Goal: Information Seeking & Learning: Learn about a topic

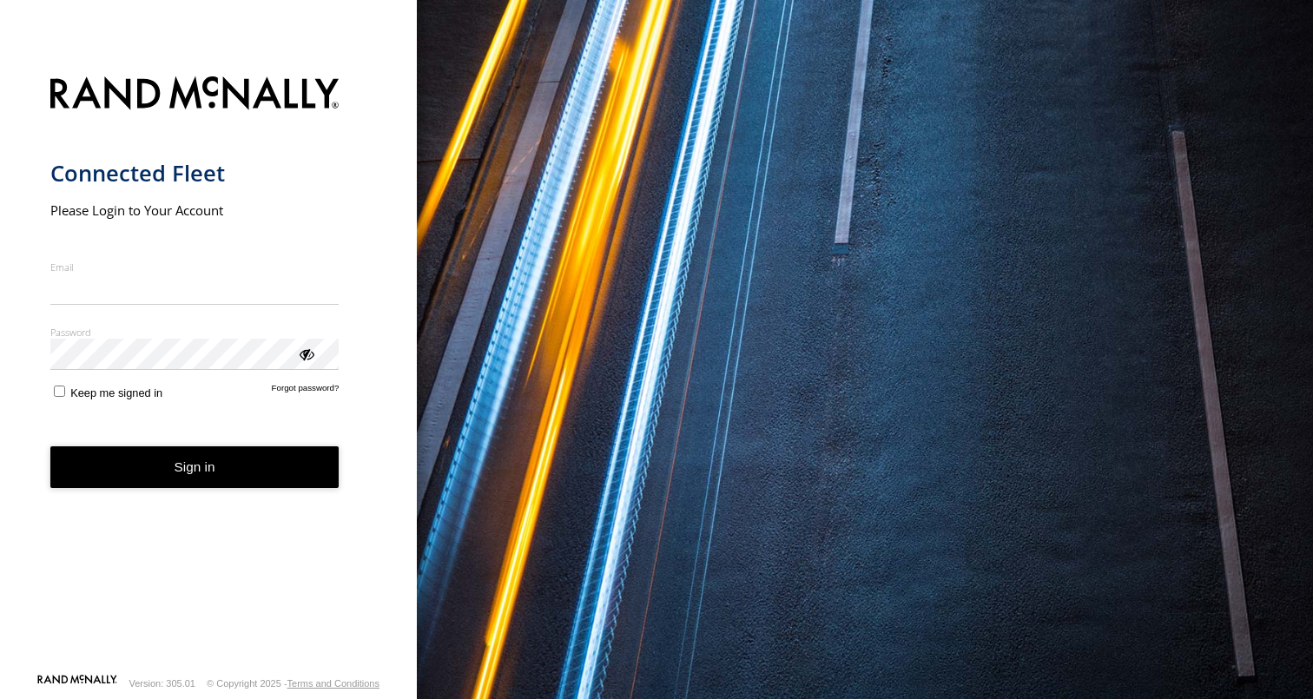
type input "**********"
click at [194, 466] on button "Sign in" at bounding box center [194, 467] width 289 height 43
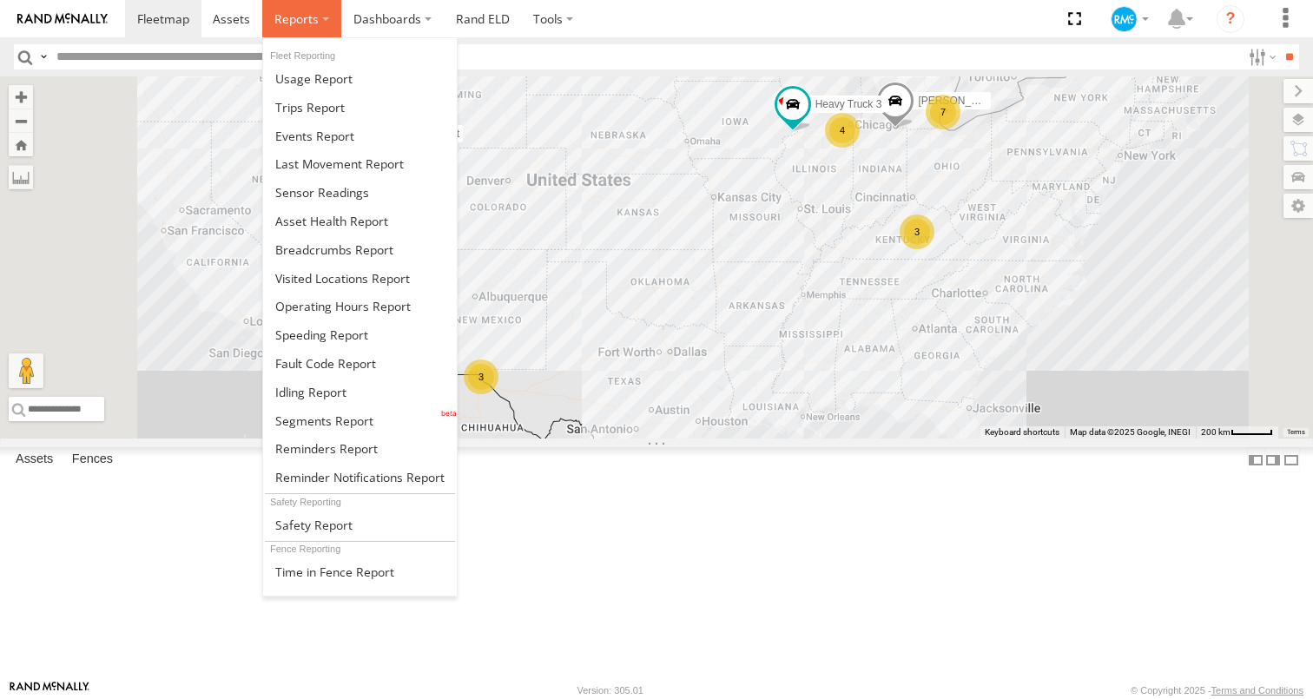
click at [327, 24] on label at bounding box center [301, 18] width 79 height 37
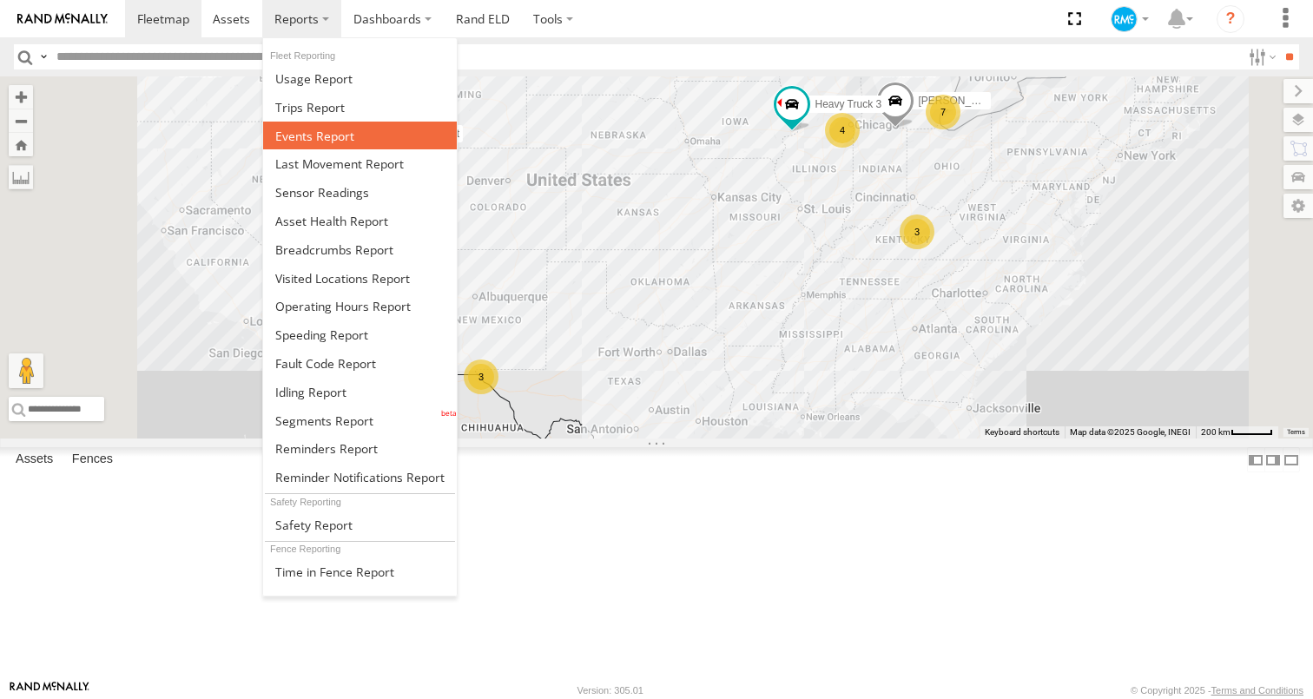
click at [361, 133] on link at bounding box center [360, 136] width 194 height 29
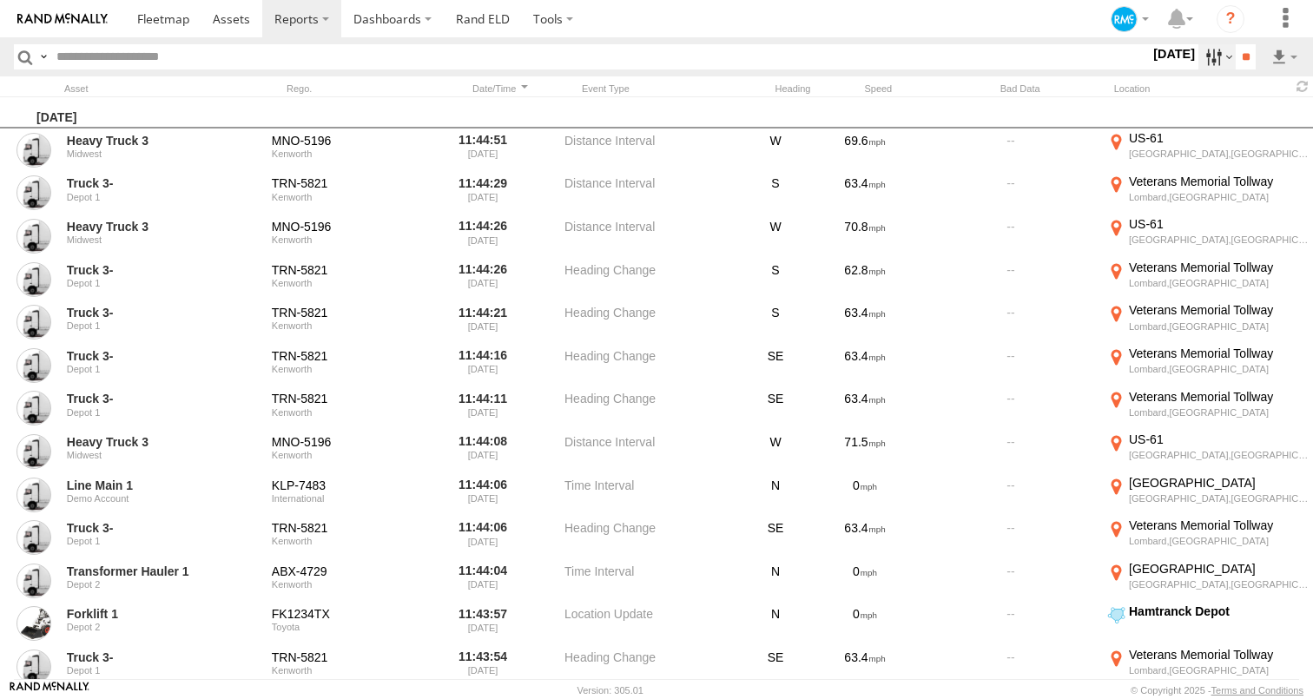
click at [1209, 55] on label at bounding box center [1216, 56] width 37 height 25
click at [0, 0] on span "Media" at bounding box center [0, 0] width 0 height 0
click at [1244, 64] on input "**" at bounding box center [1246, 56] width 20 height 25
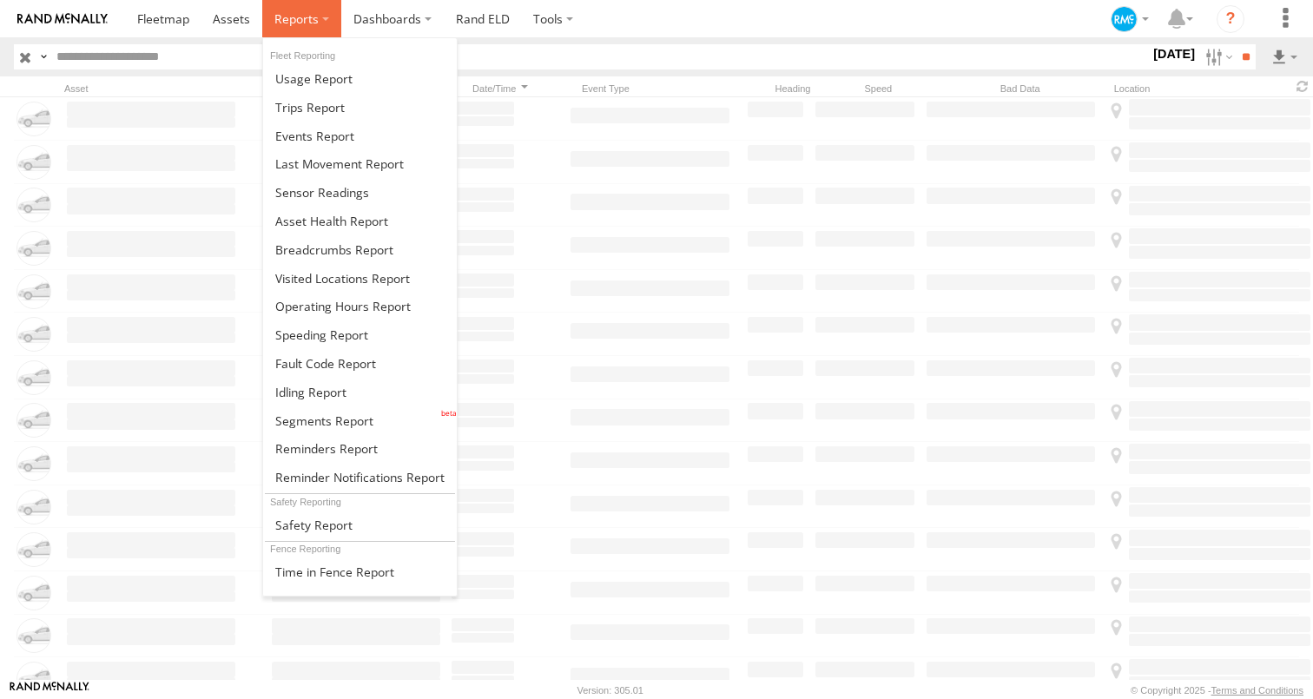
click at [327, 31] on label at bounding box center [301, 18] width 79 height 37
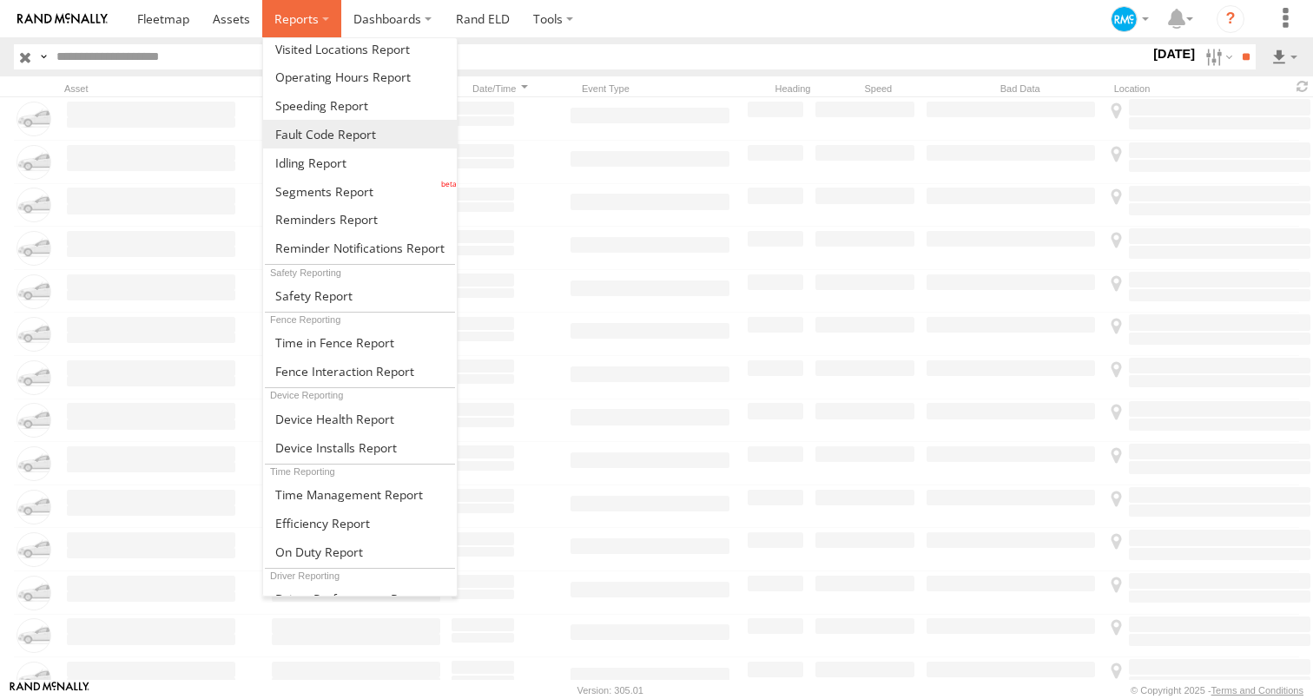
scroll to position [283, 0]
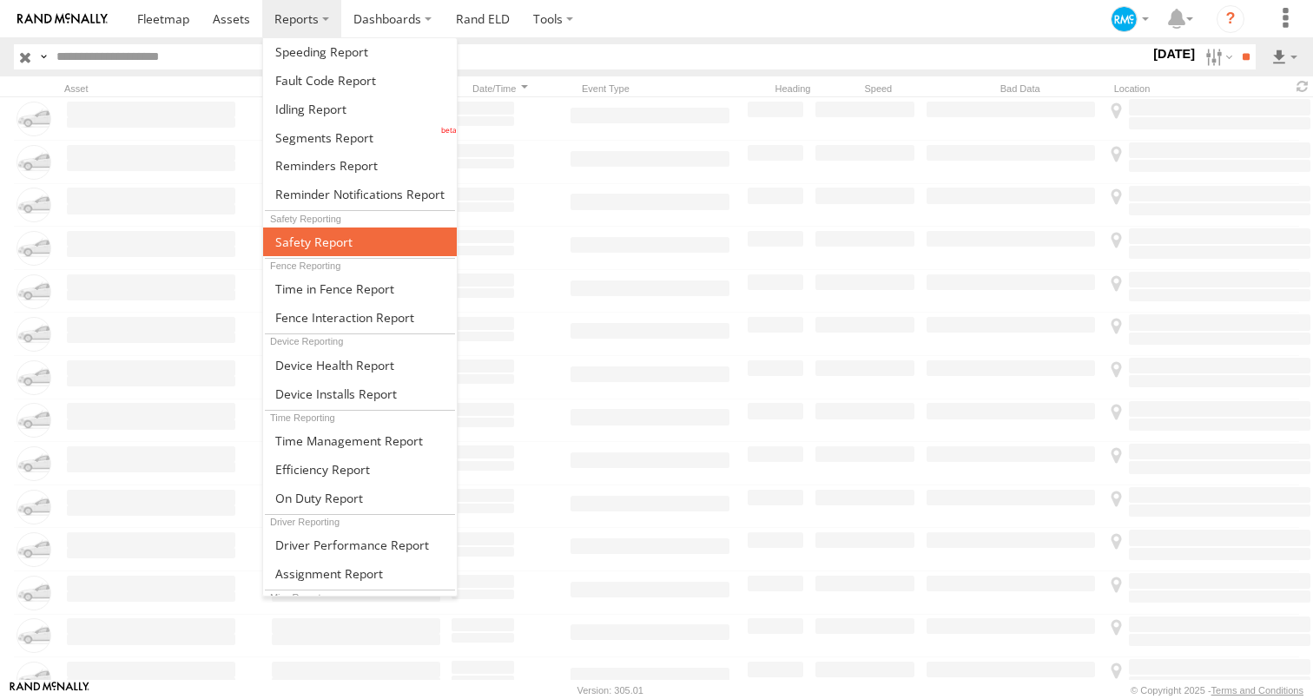
click at [379, 249] on link at bounding box center [360, 242] width 194 height 29
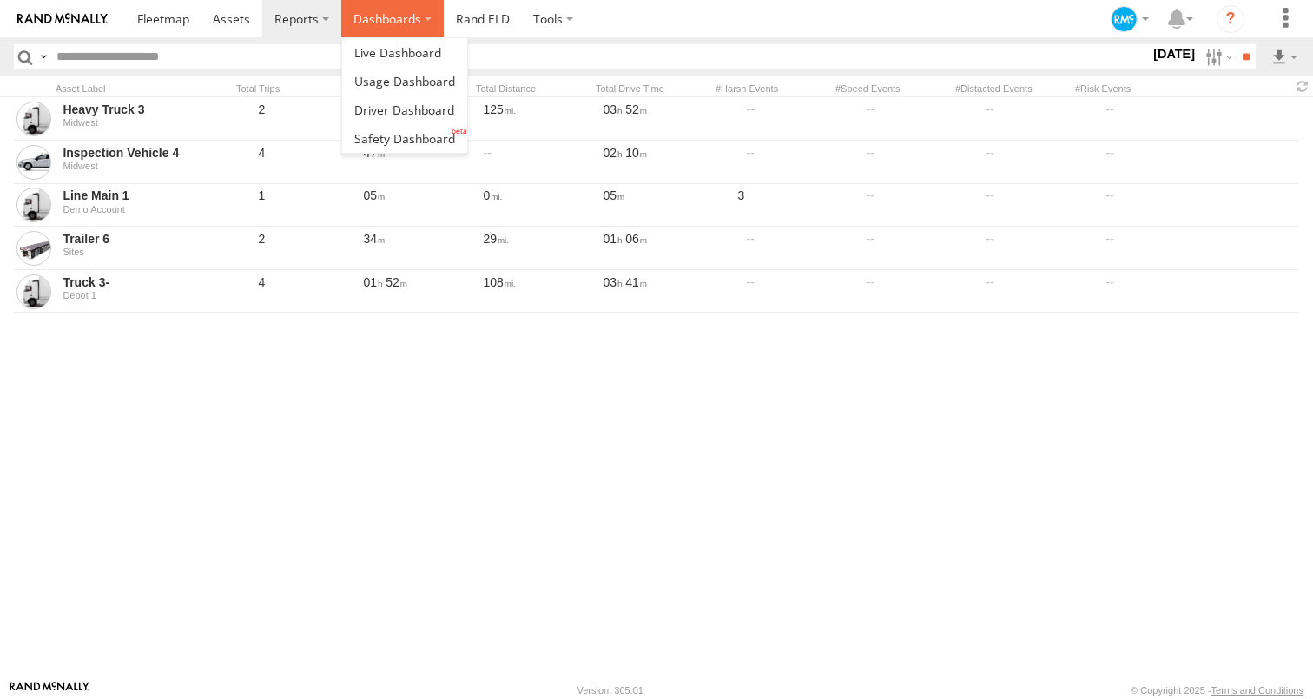
click at [407, 24] on label "Dashboards" at bounding box center [392, 18] width 102 height 37
click at [394, 130] on span at bounding box center [404, 138] width 101 height 16
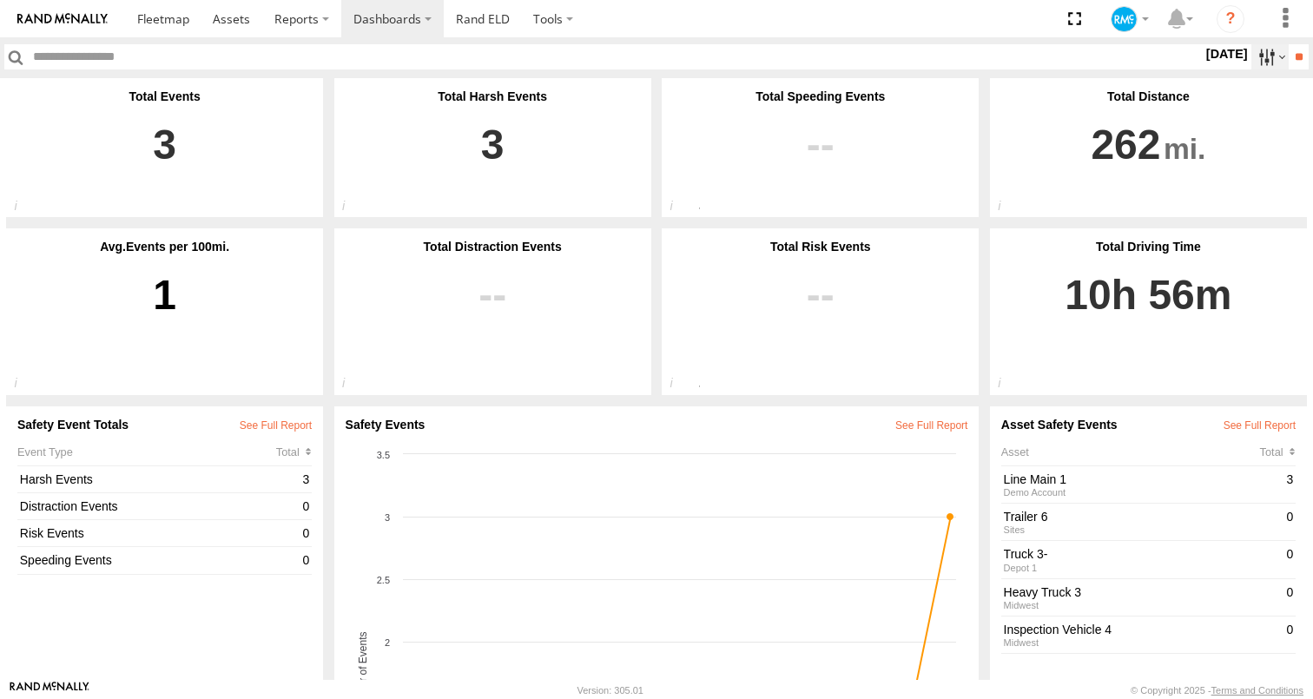
click at [1257, 69] on label at bounding box center [1269, 56] width 37 height 25
click at [0, 0] on span "Last 7 Days" at bounding box center [0, 0] width 0 height 0
click at [1304, 61] on input "**" at bounding box center [1299, 56] width 20 height 25
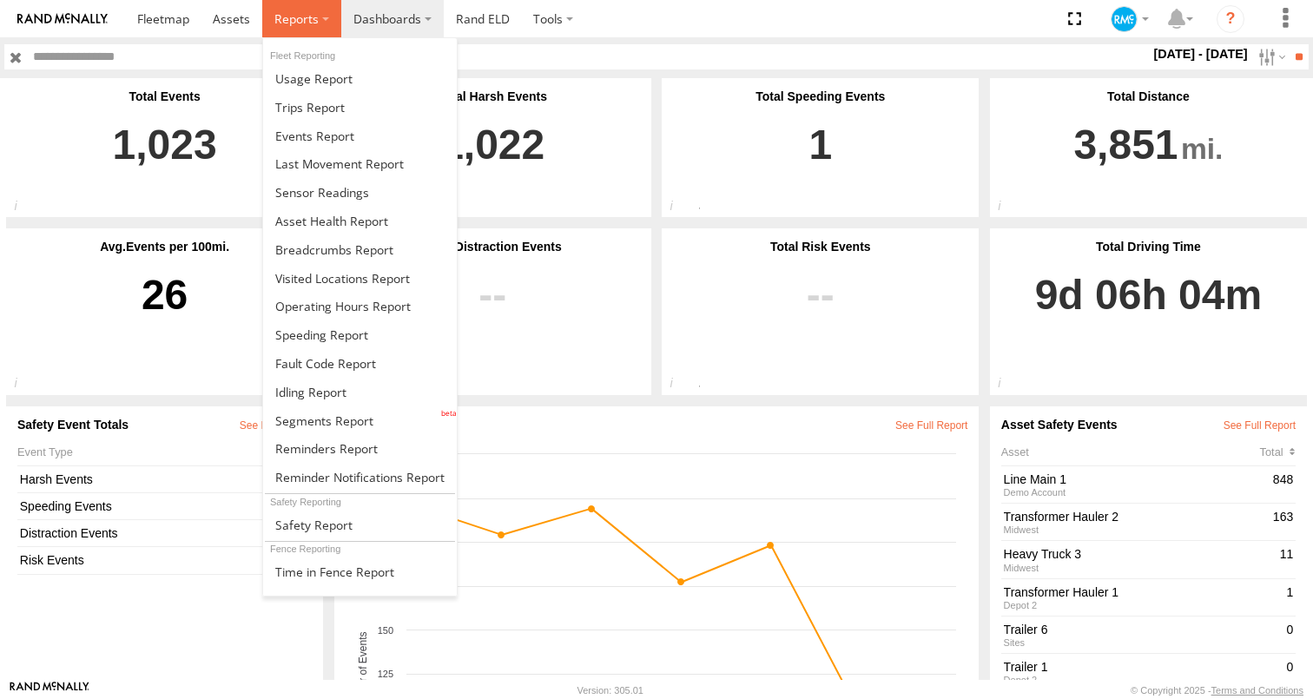
click at [322, 19] on label at bounding box center [301, 18] width 79 height 37
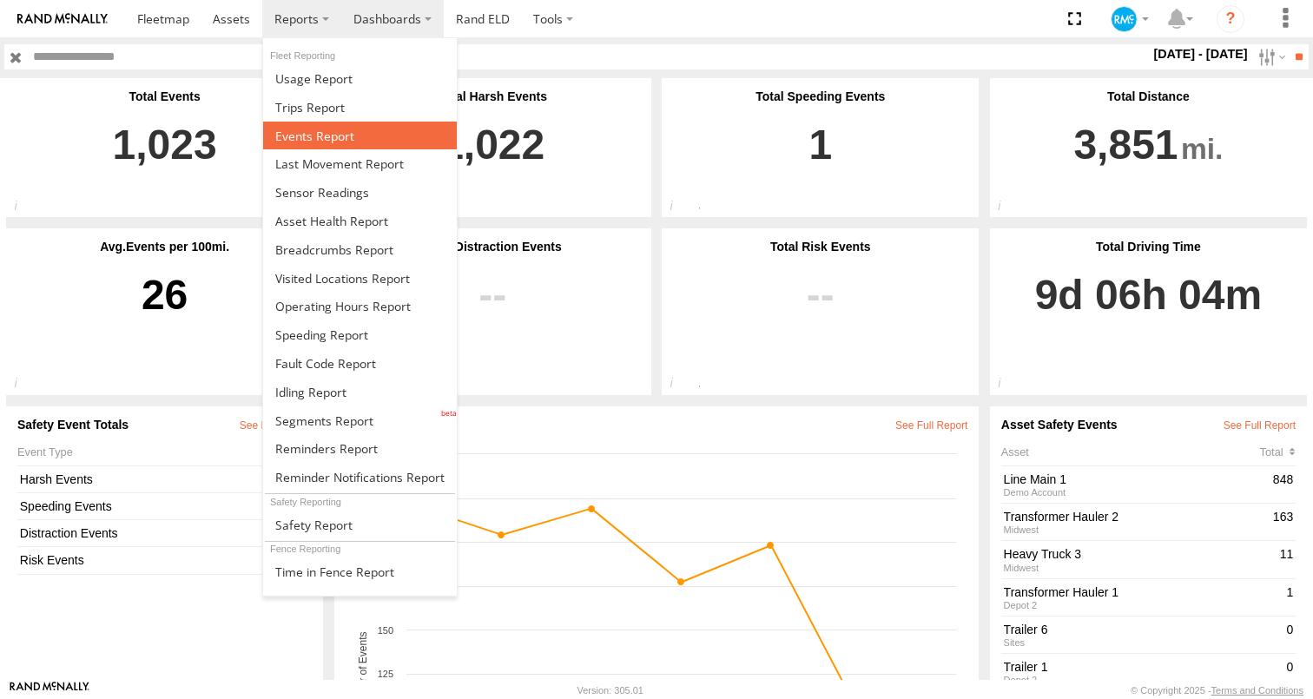
click at [339, 136] on span at bounding box center [314, 136] width 79 height 16
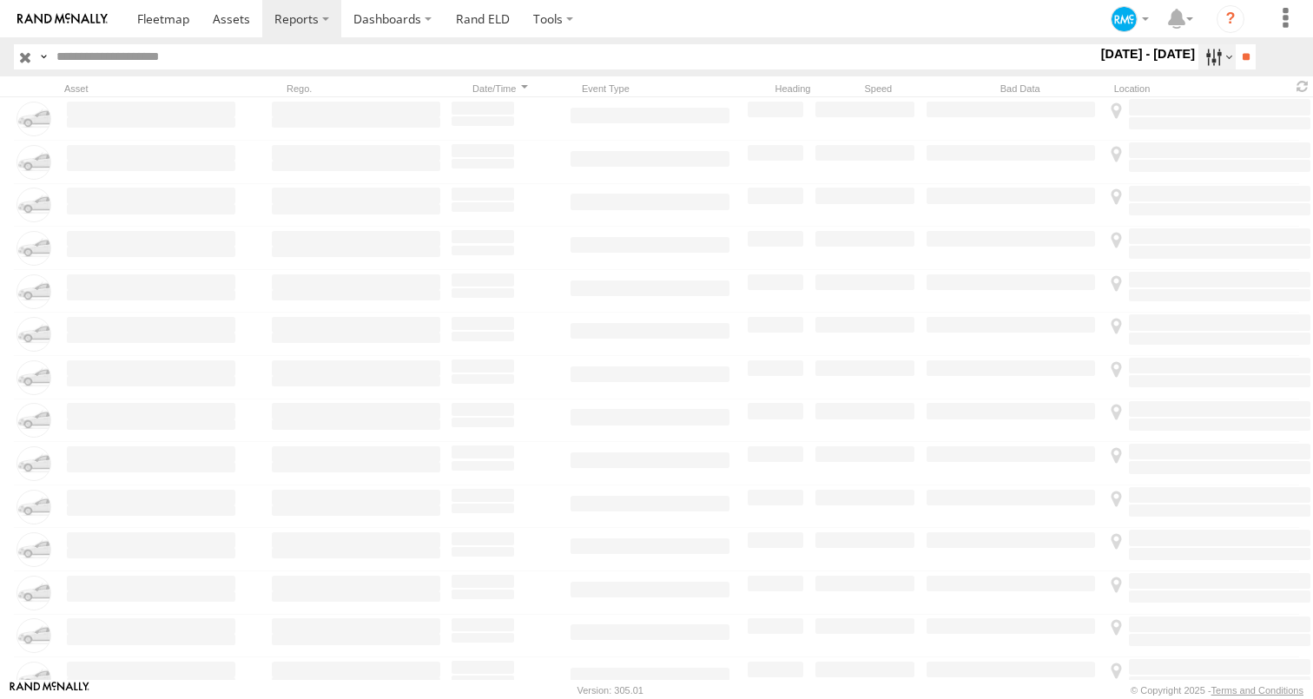
click at [1207, 60] on label at bounding box center [1216, 56] width 37 height 25
click at [1199, 63] on label "[DATE] - [DATE]" at bounding box center [1149, 53] width 102 height 19
click at [413, 30] on label "Dashboards" at bounding box center [392, 18] width 102 height 37
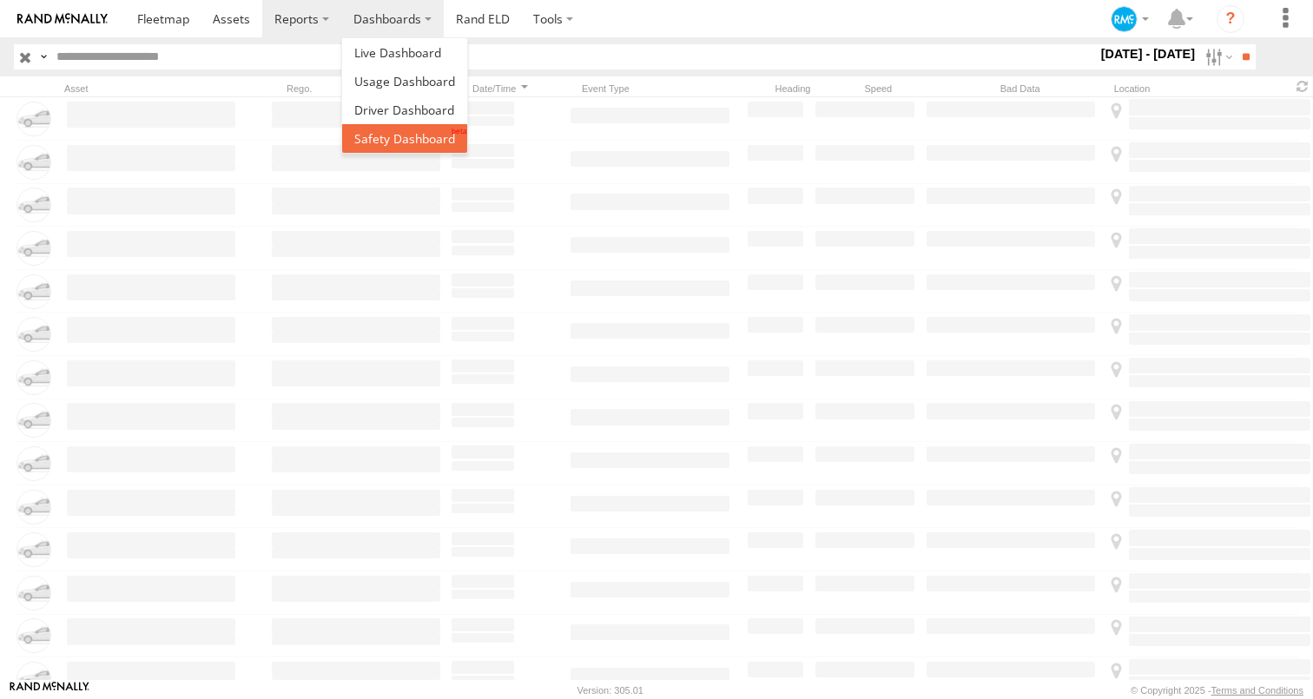
click at [412, 141] on span at bounding box center [404, 138] width 101 height 16
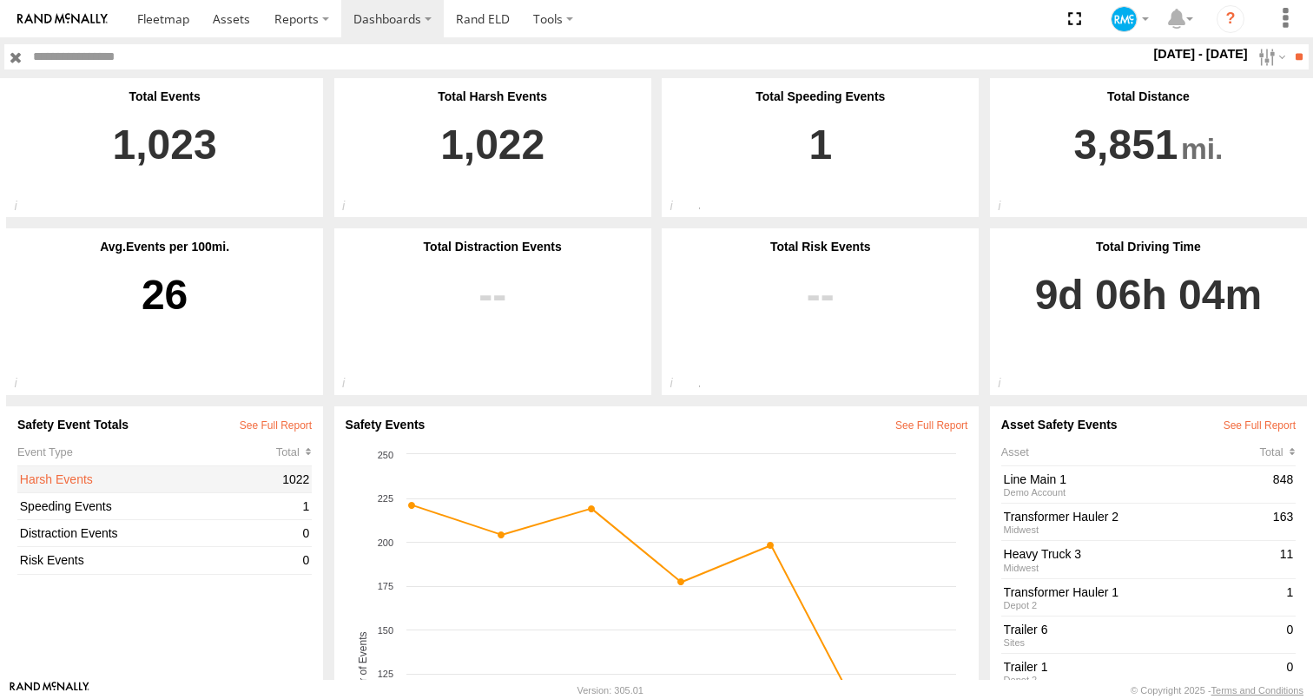
click at [168, 477] on link "Harsh Events" at bounding box center [149, 480] width 258 height 16
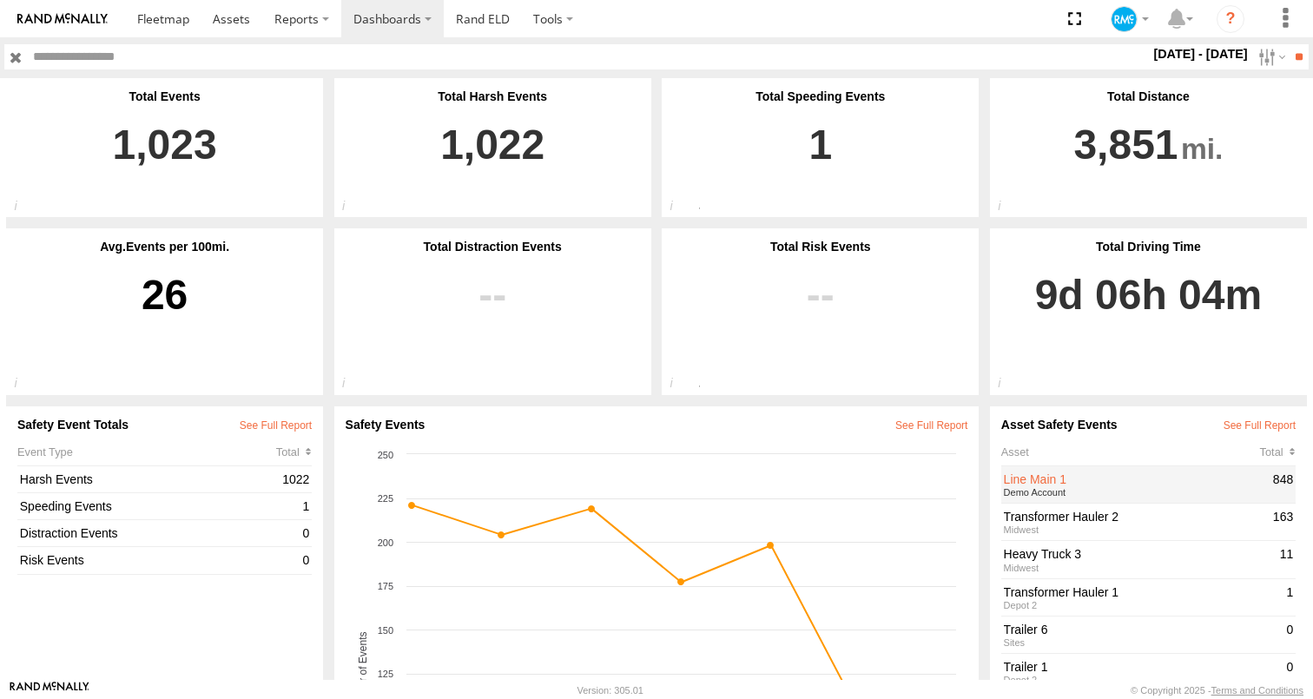
click at [1086, 482] on link "Line Main 1" at bounding box center [1136, 480] width 265 height 16
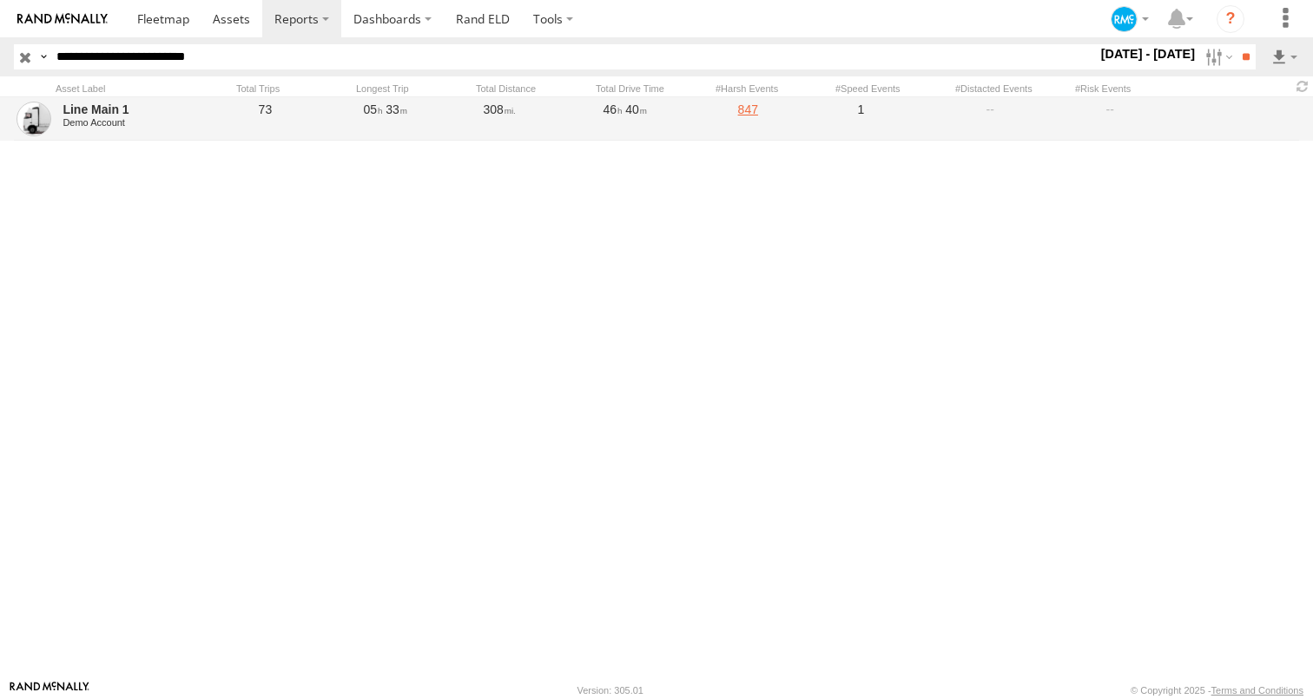
click at [757, 114] on link "847" at bounding box center [777, 119] width 113 height 40
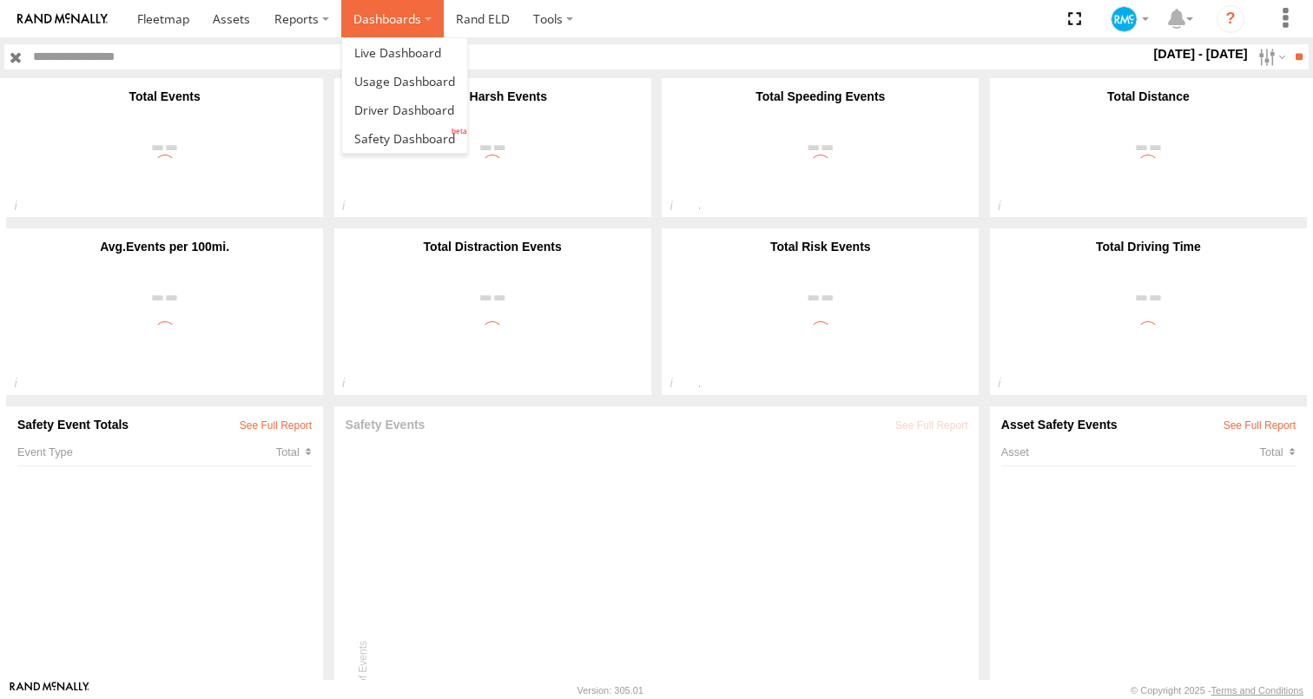
click at [346, 23] on label "Dashboards" at bounding box center [392, 18] width 102 height 37
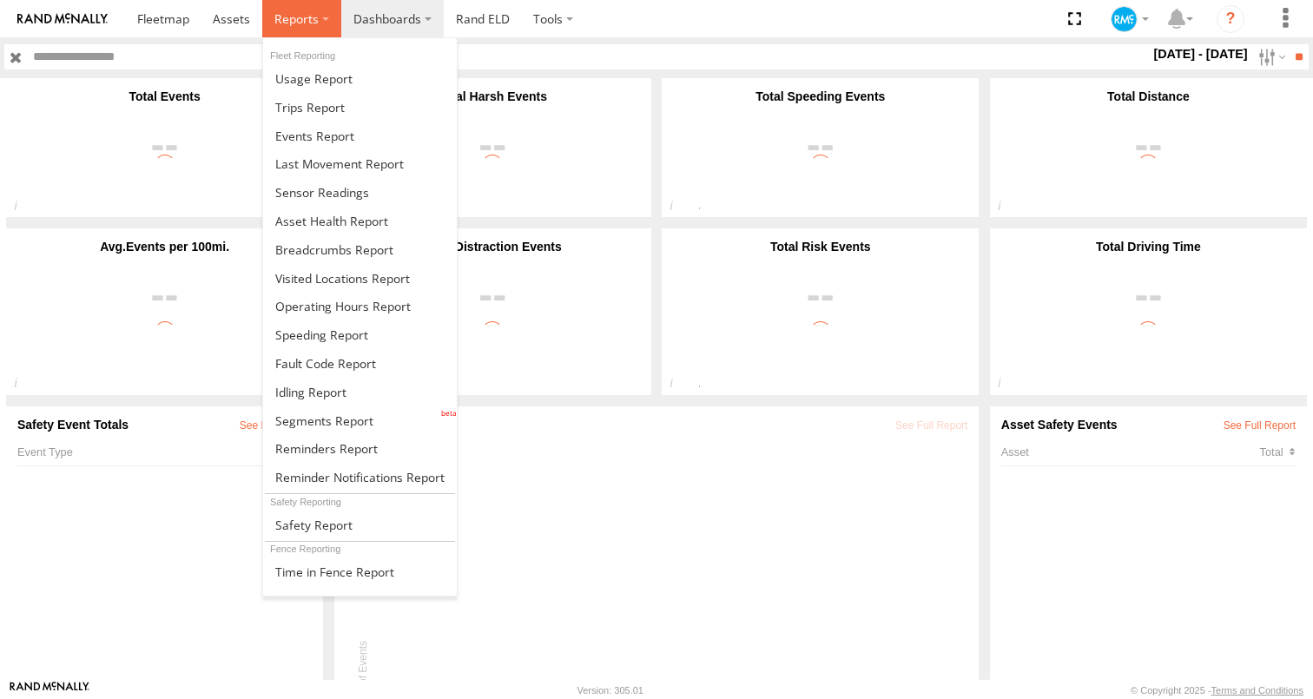
click at [311, 23] on span at bounding box center [296, 18] width 44 height 16
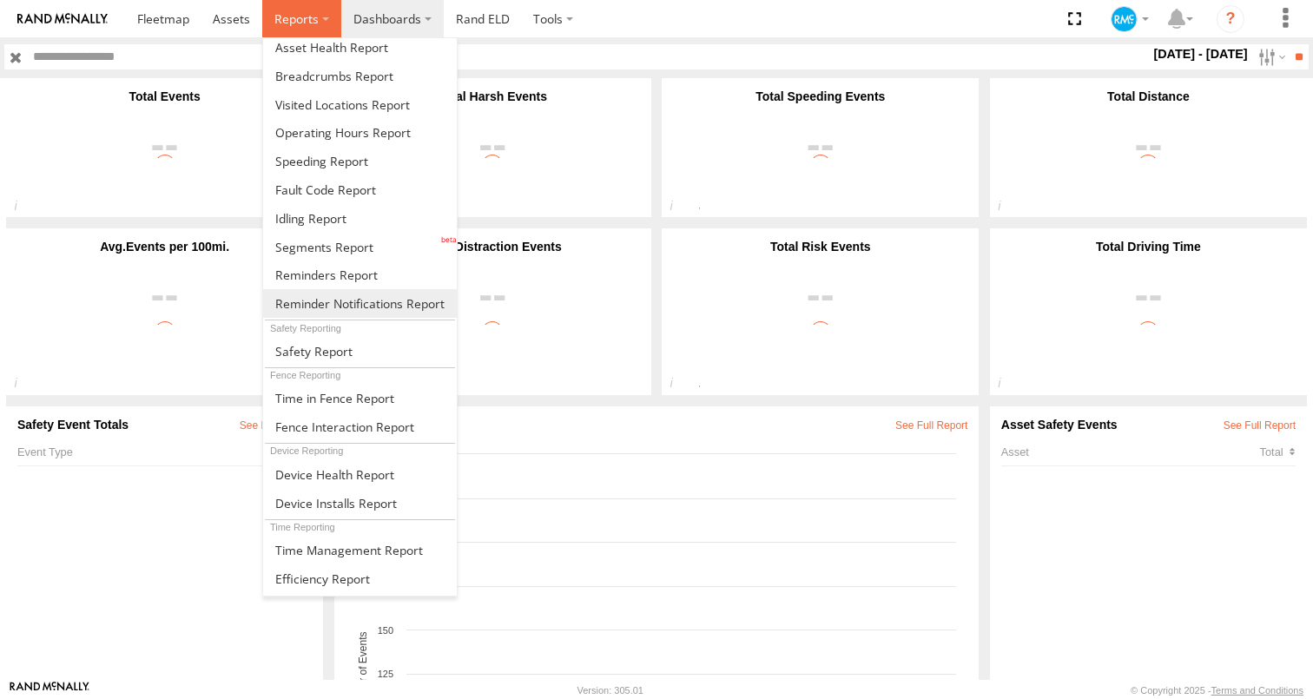
scroll to position [213, 0]
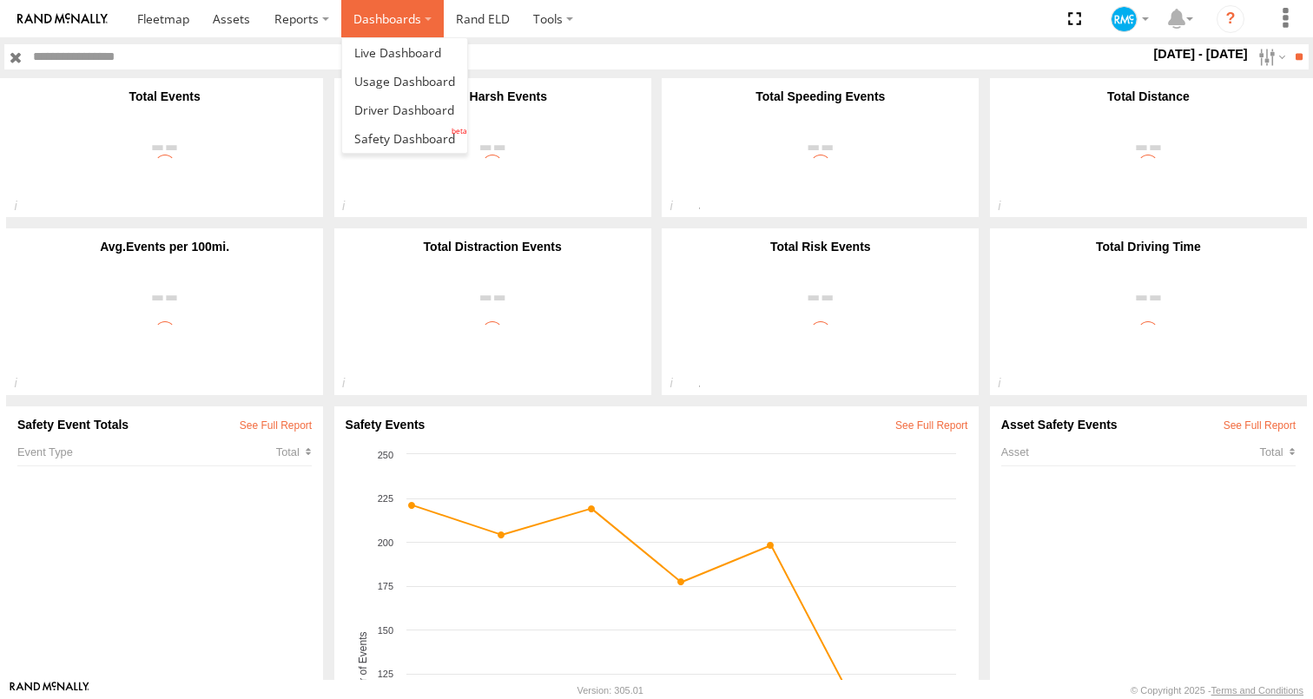
click at [401, 19] on label "Dashboards" at bounding box center [392, 18] width 102 height 37
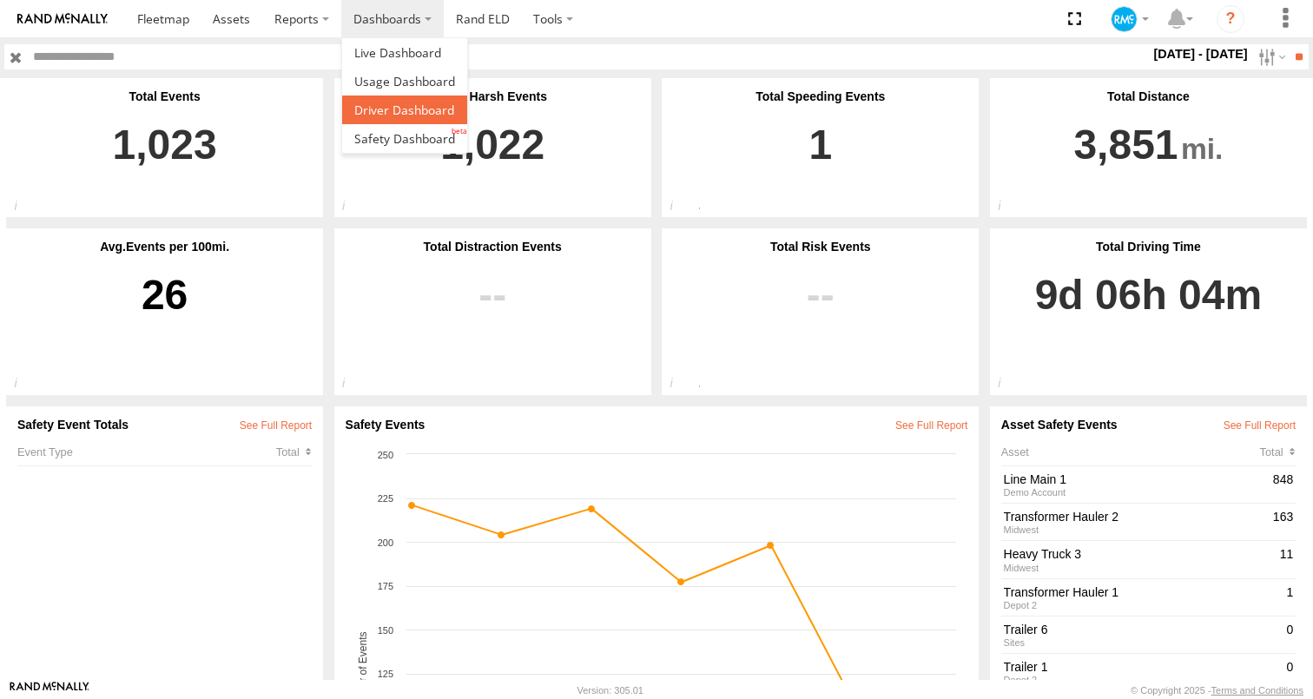
click at [394, 107] on span at bounding box center [404, 110] width 100 height 16
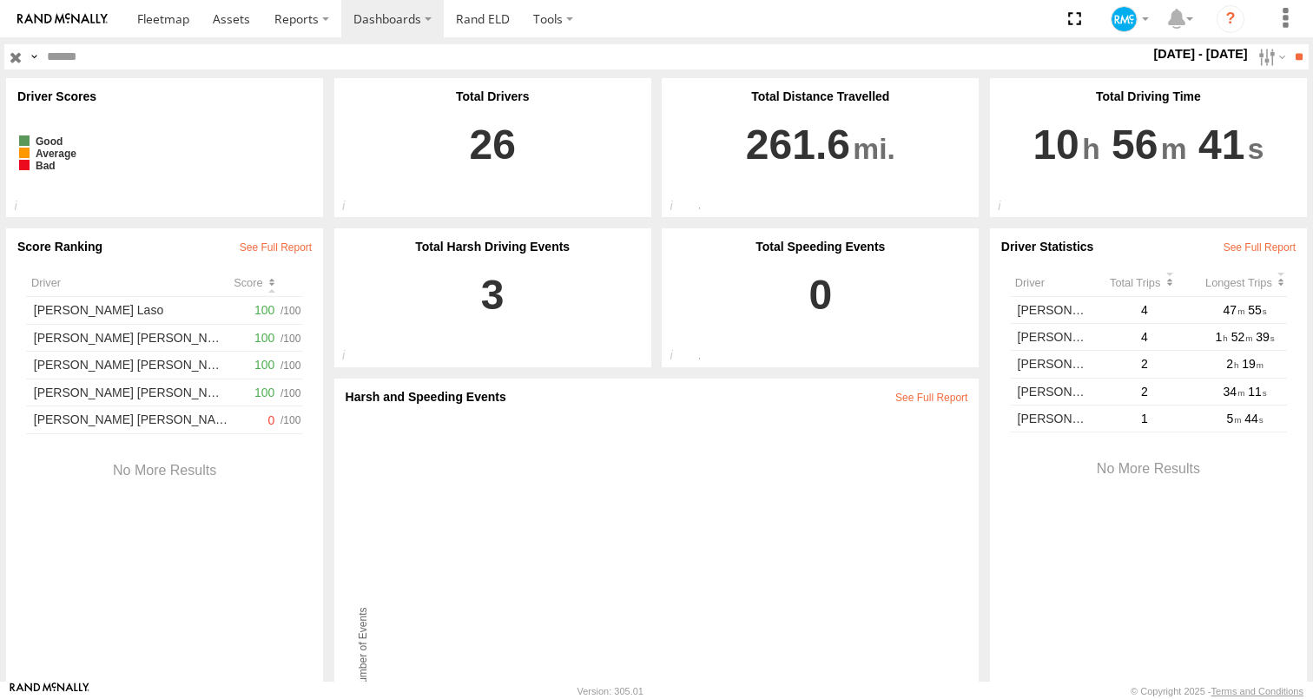
click at [261, 284] on div "Score" at bounding box center [268, 282] width 69 height 13
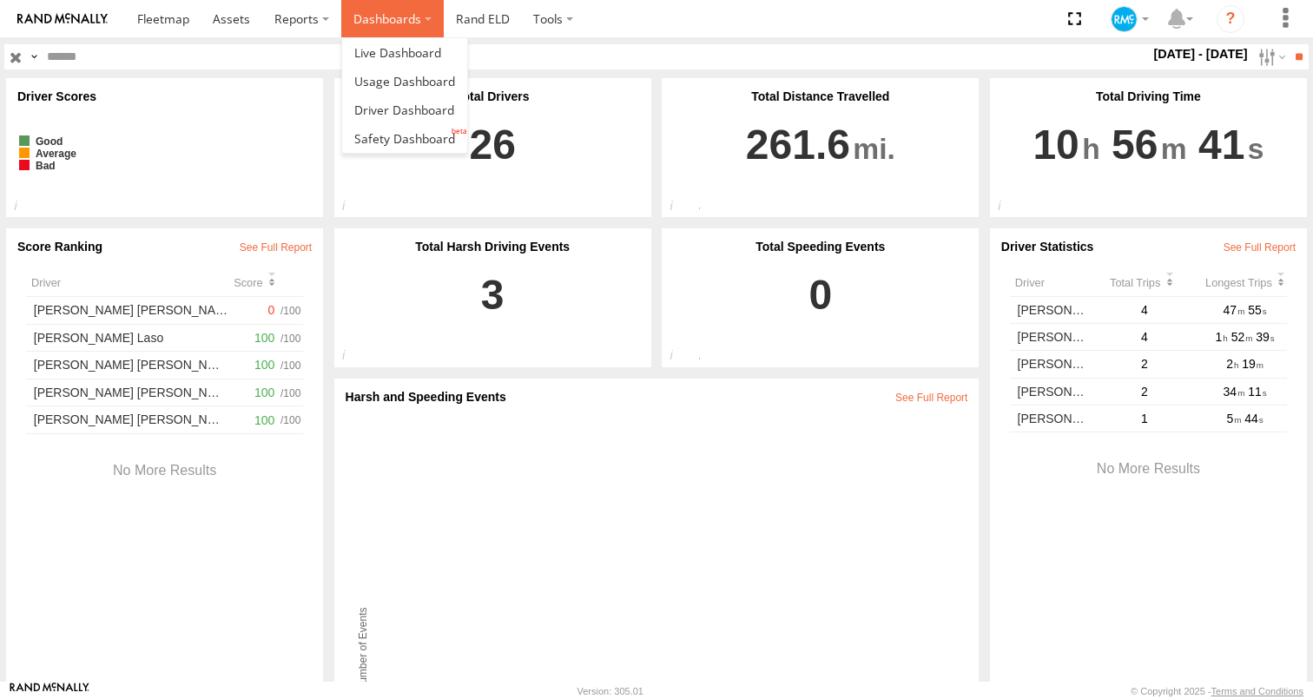
click at [431, 30] on label "Dashboards" at bounding box center [392, 18] width 102 height 37
click at [405, 140] on span at bounding box center [404, 138] width 101 height 16
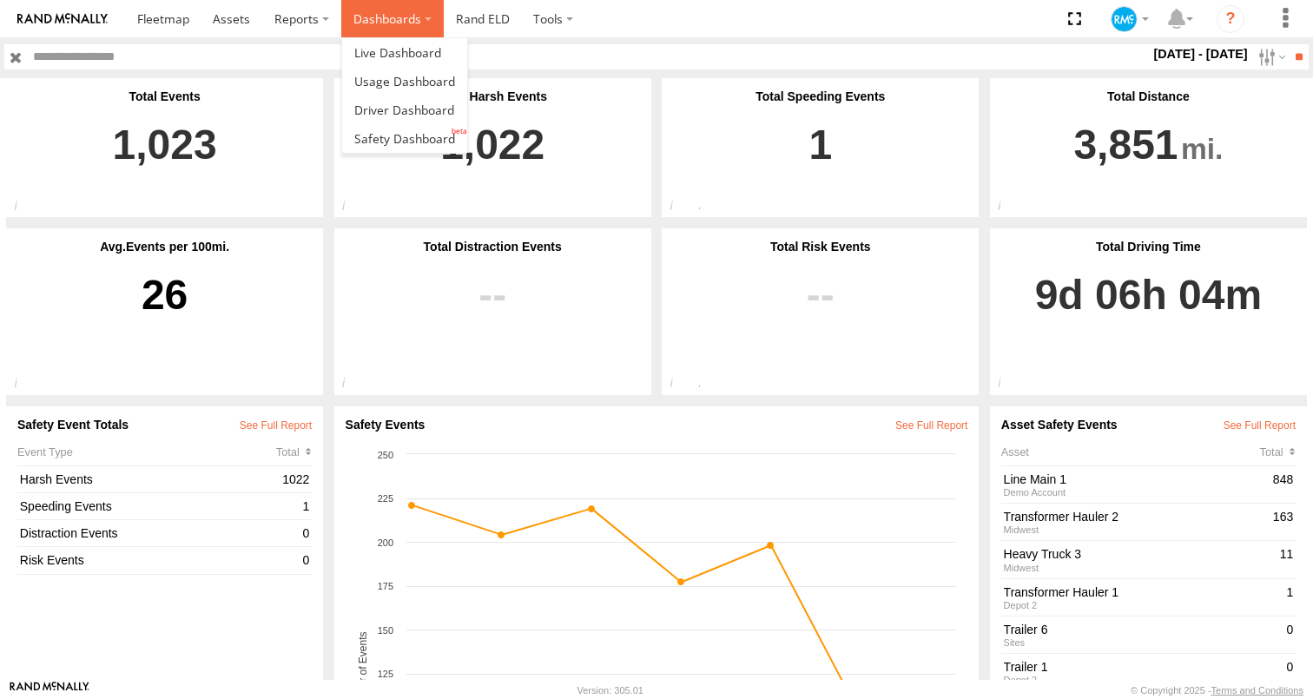
click at [415, 26] on label "Dashboards" at bounding box center [392, 18] width 102 height 37
click at [393, 139] on span at bounding box center [404, 138] width 101 height 16
click at [353, 31] on label "Dashboards" at bounding box center [392, 18] width 102 height 37
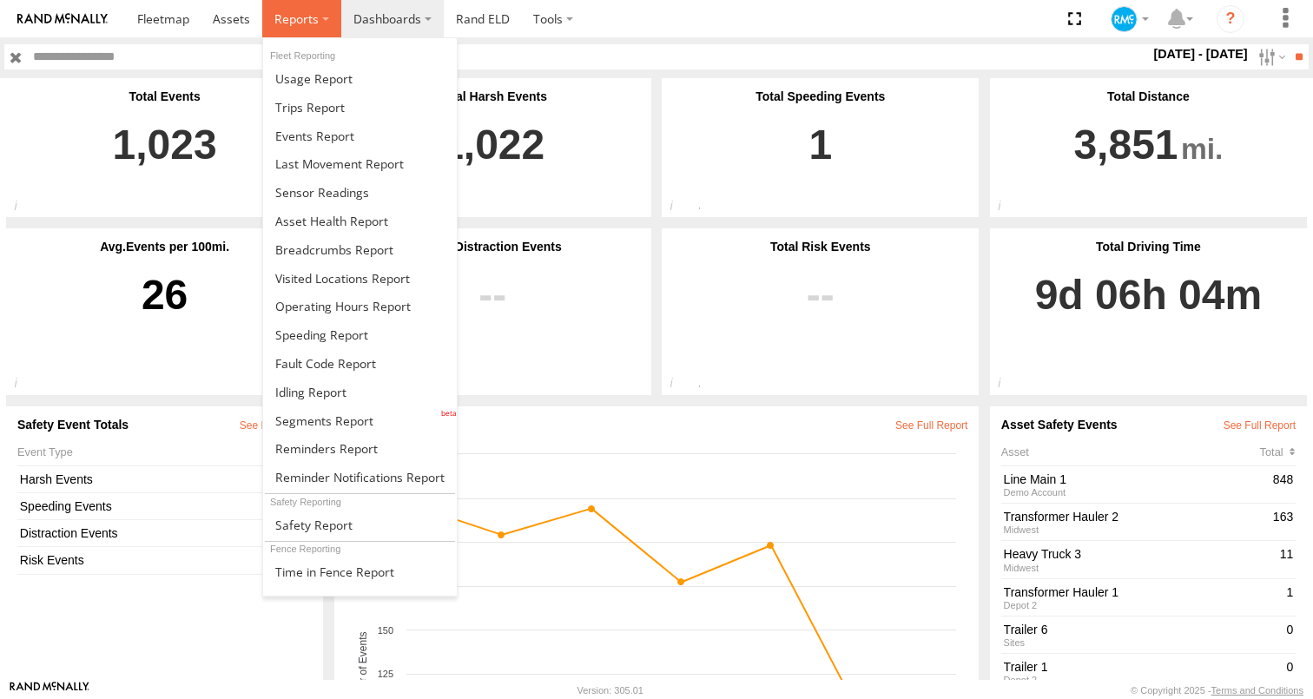
click at [324, 15] on label at bounding box center [301, 18] width 79 height 37
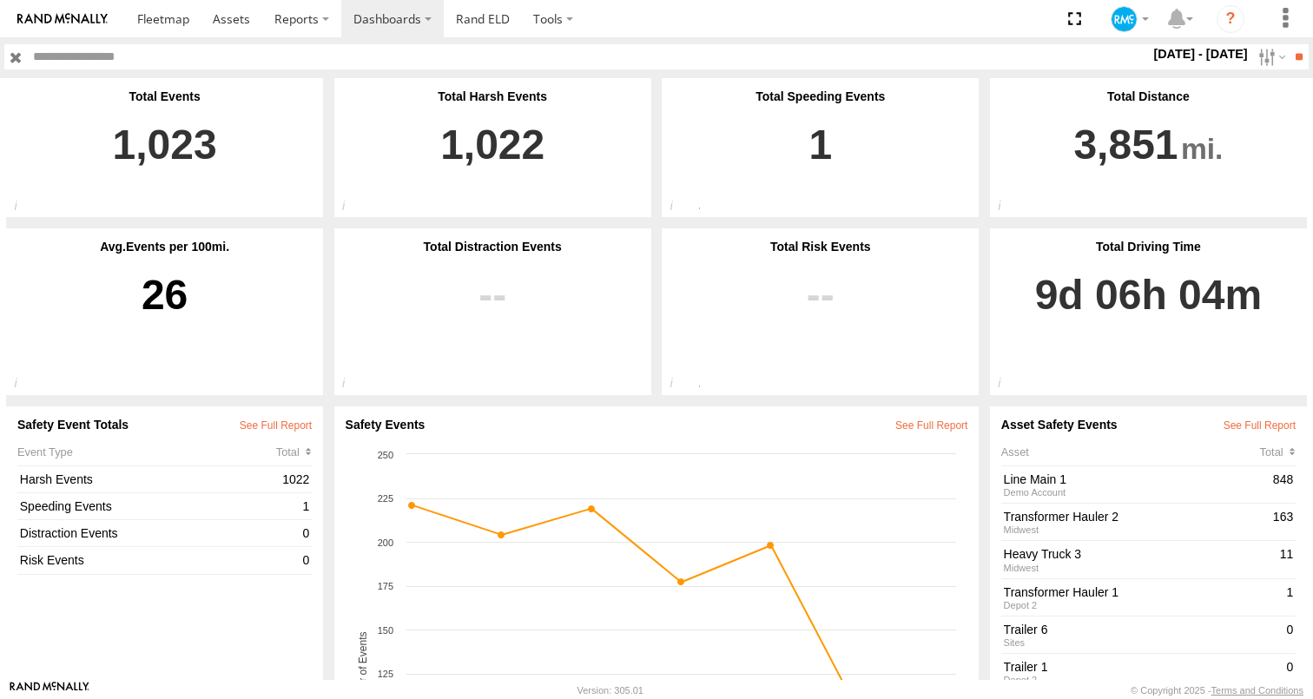
click at [693, 17] on section at bounding box center [717, 18] width 1184 height 37
click at [402, 42] on div "Rand McNally Demo Account Demo Account Regions Midwest Sites Depot 1 Depot 2 De…" at bounding box center [656, 57] width 1313 height 41
click at [1088, 480] on link "Line Main 1" at bounding box center [1136, 480] width 265 height 16
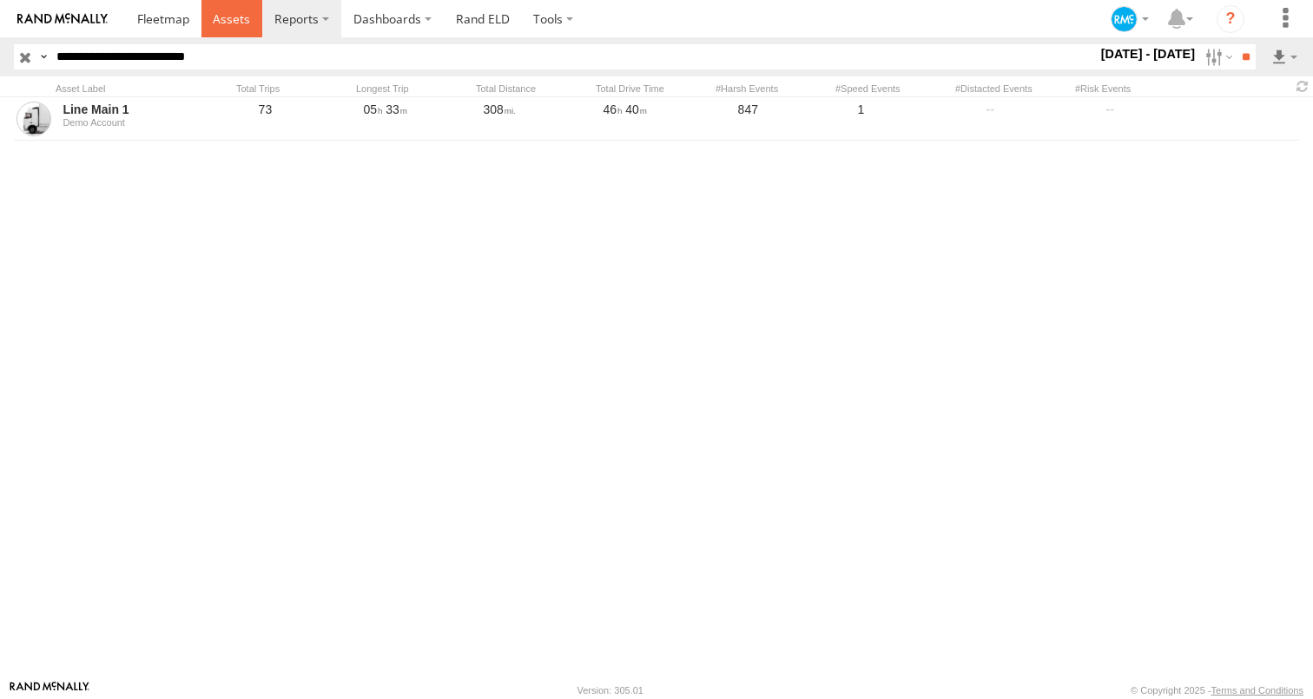
click at [233, 32] on link at bounding box center [232, 18] width 62 height 37
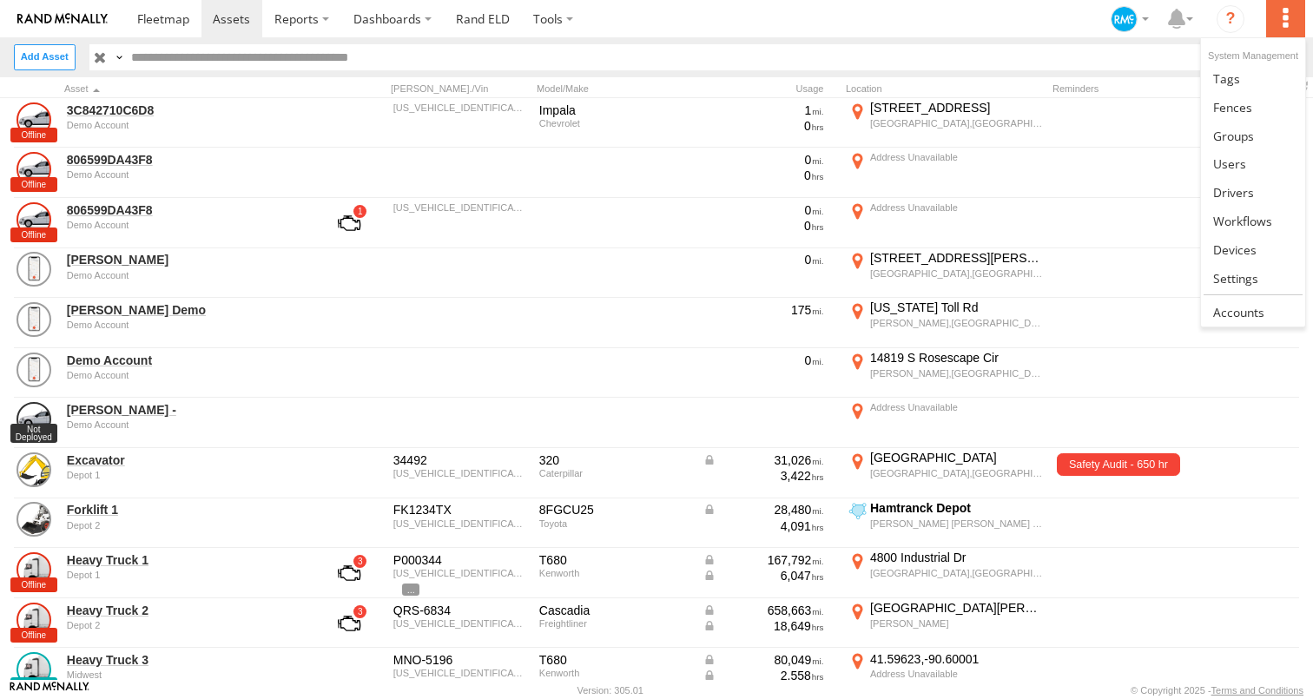
click at [1287, 7] on label at bounding box center [1285, 18] width 38 height 37
click at [1254, 275] on span at bounding box center [1235, 278] width 45 height 16
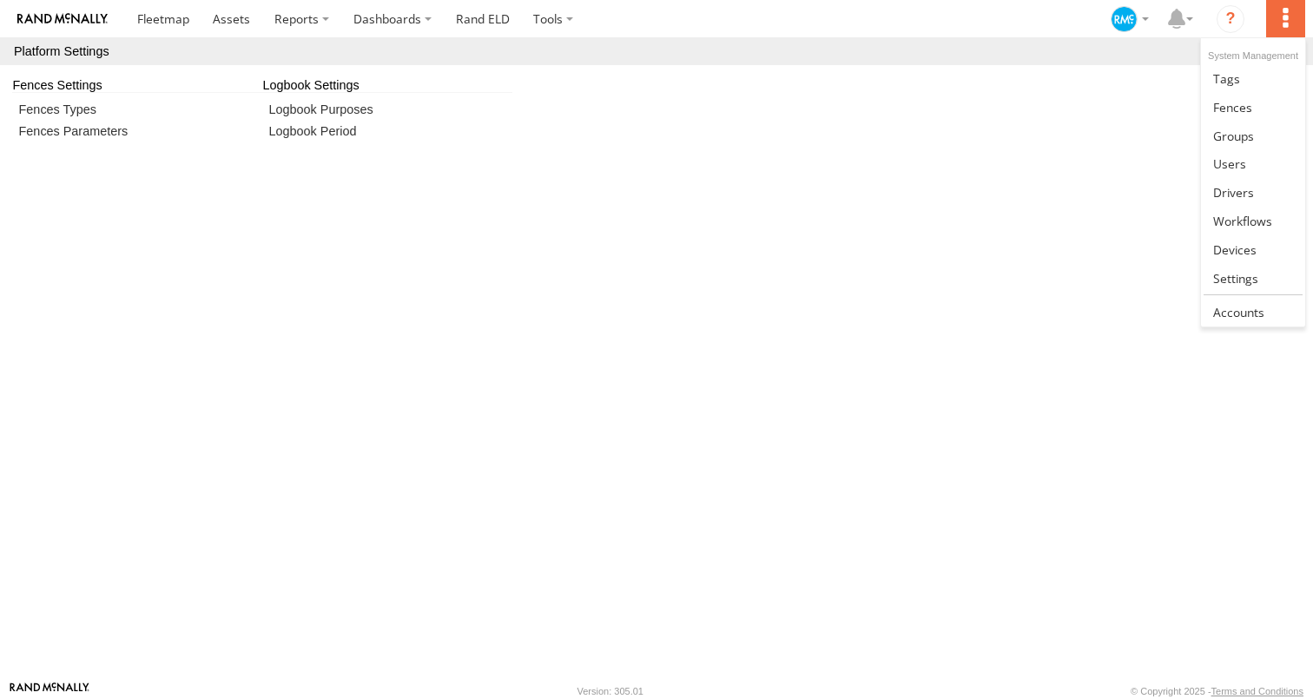
click at [1288, 18] on label at bounding box center [1285, 18] width 38 height 37
click at [1247, 307] on span at bounding box center [1238, 312] width 51 height 16
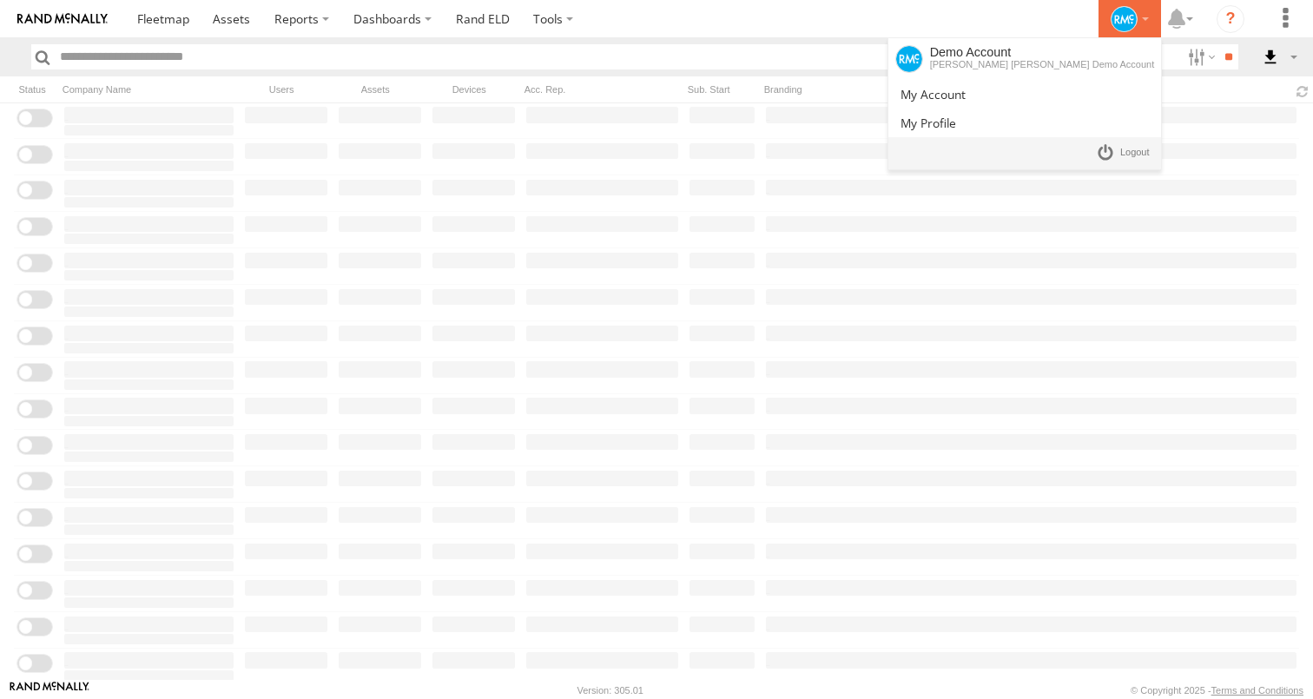
click at [1117, 23] on icon at bounding box center [1124, 19] width 26 height 26
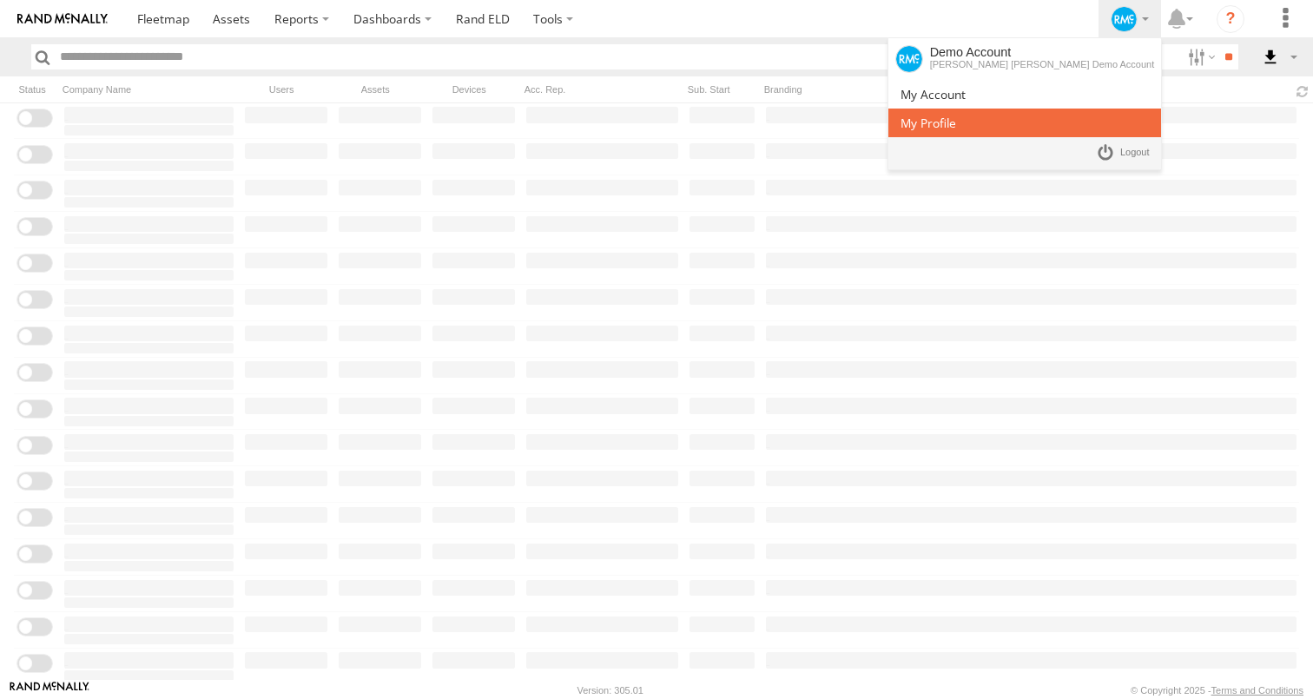
click at [1081, 123] on link at bounding box center [1024, 123] width 273 height 29
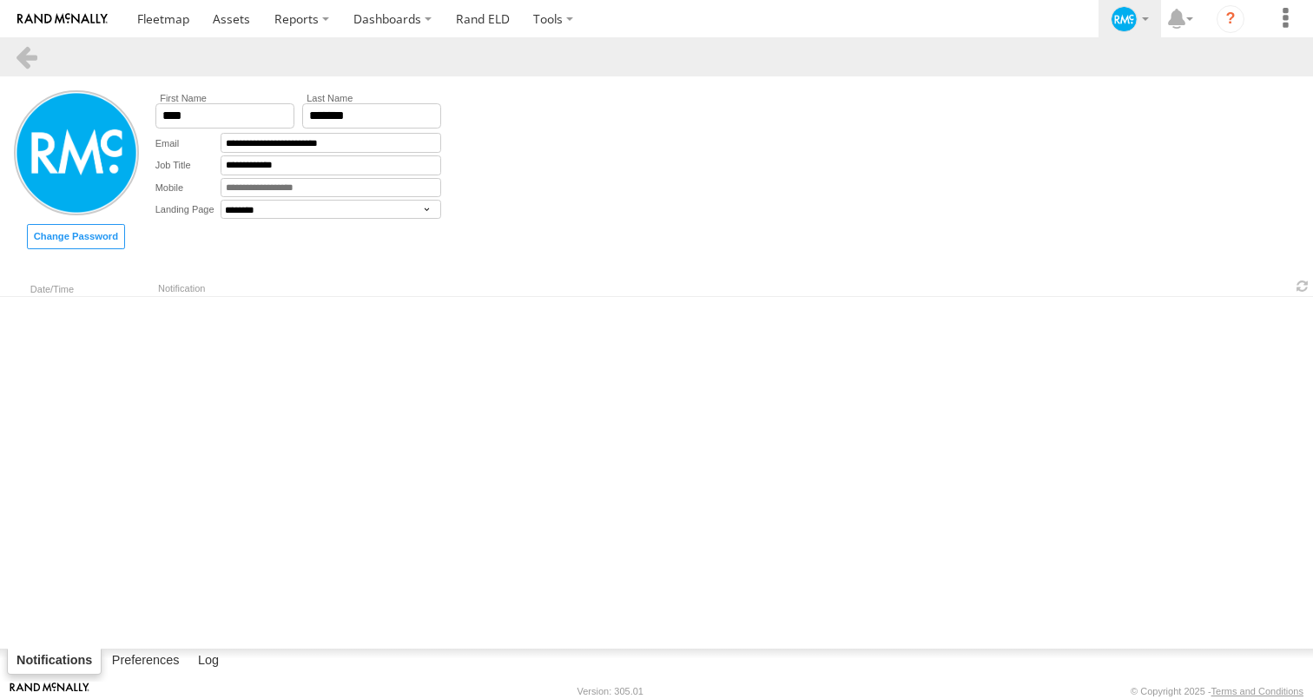
select select "********"
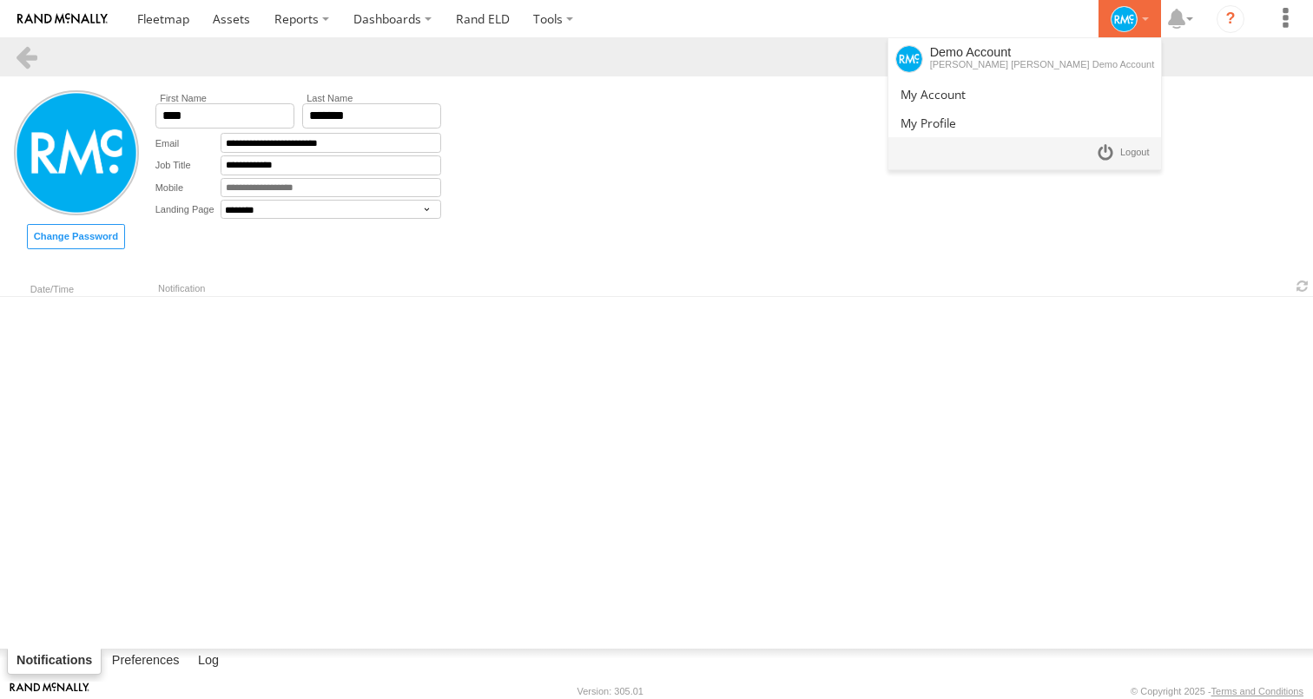
click at [1132, 11] on icon at bounding box center [1124, 19] width 26 height 26
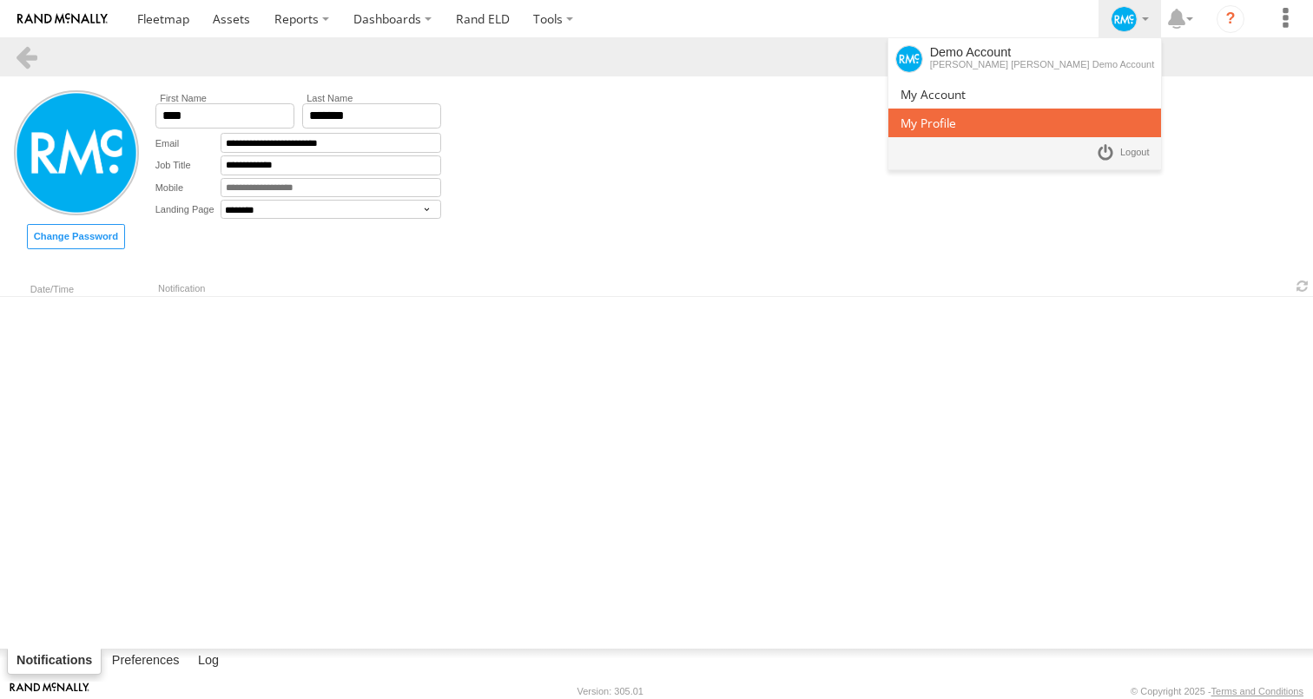
click at [1069, 135] on link at bounding box center [1024, 123] width 273 height 29
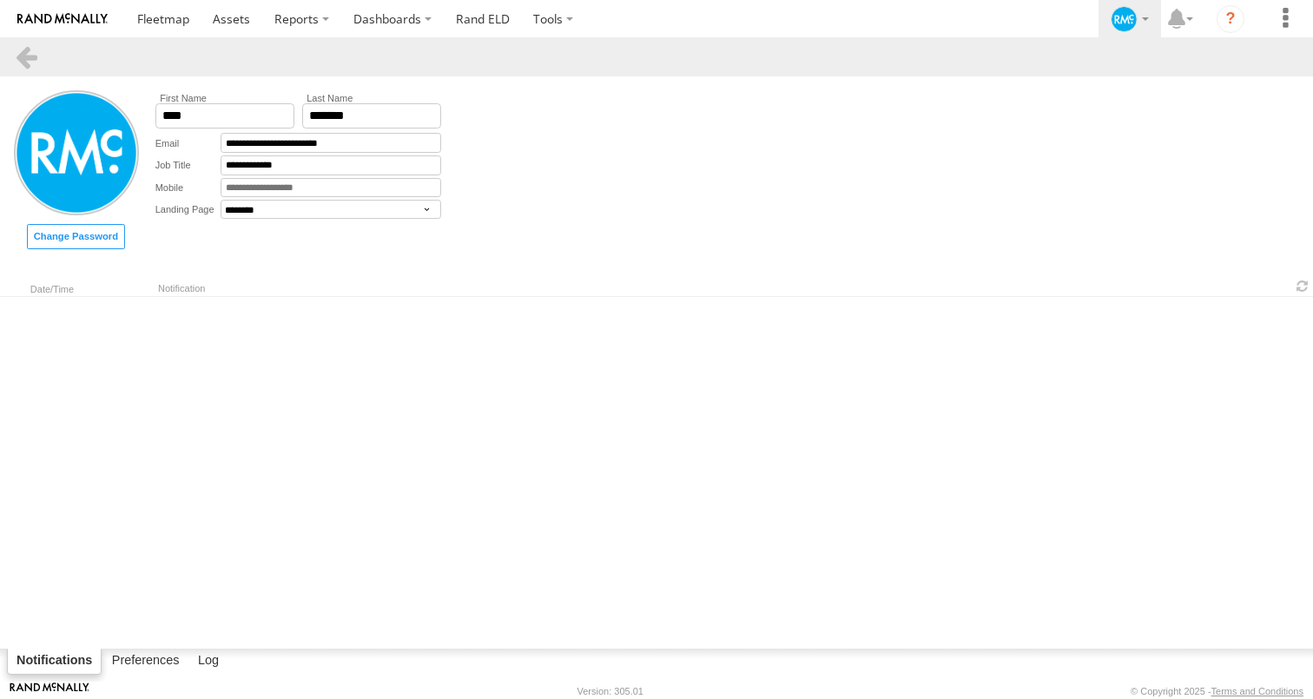
select select "********"
click at [155, 9] on link at bounding box center [163, 18] width 76 height 37
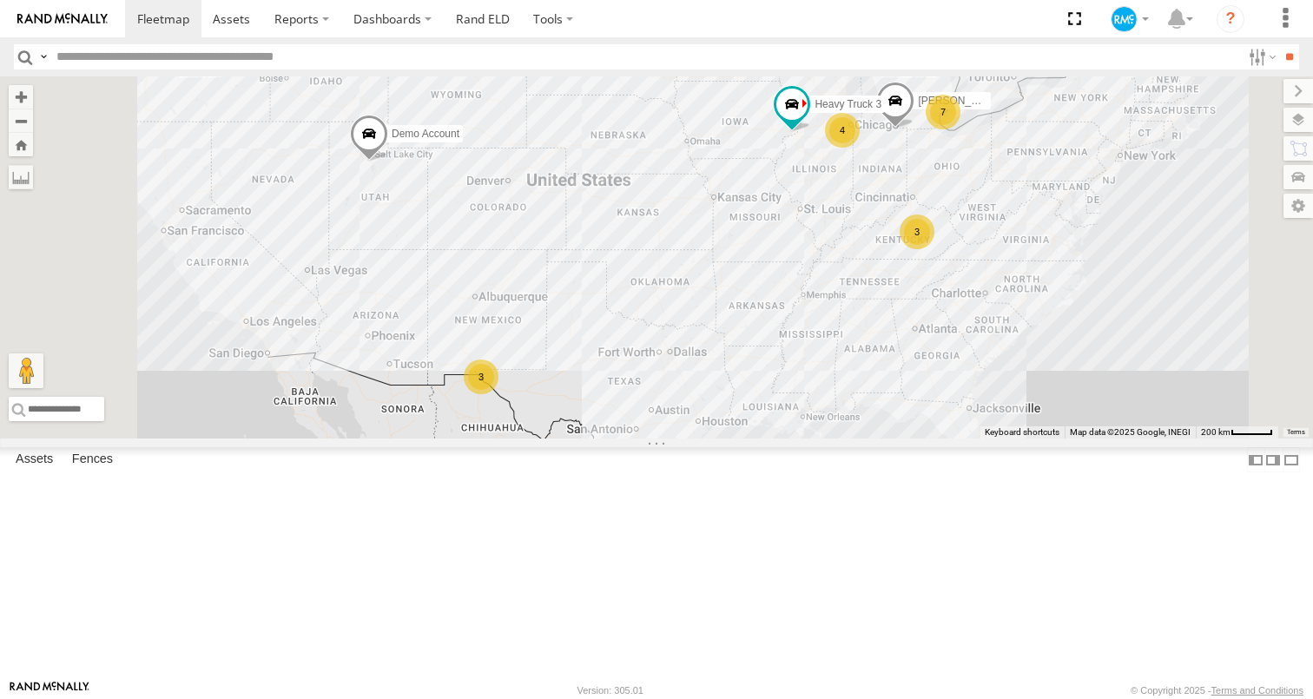
click at [0, 0] on link at bounding box center [0, 0] width 0 height 0
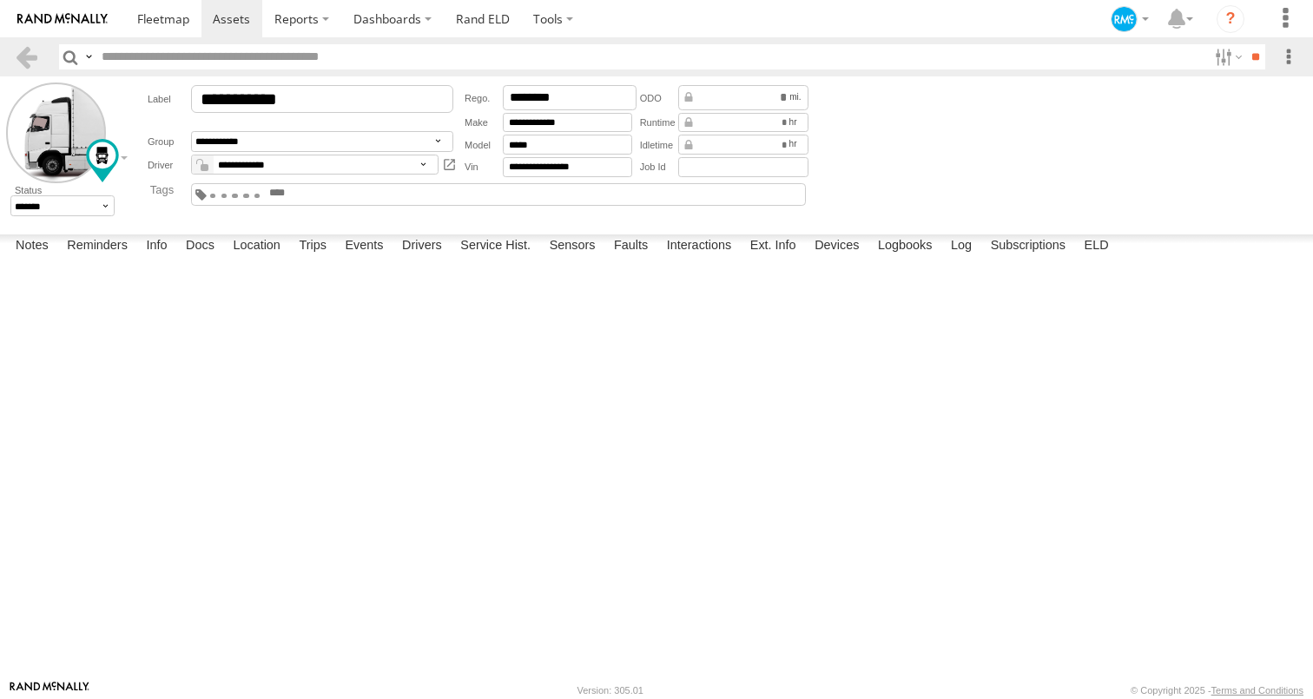
click at [60, 10] on link at bounding box center [62, 18] width 125 height 37
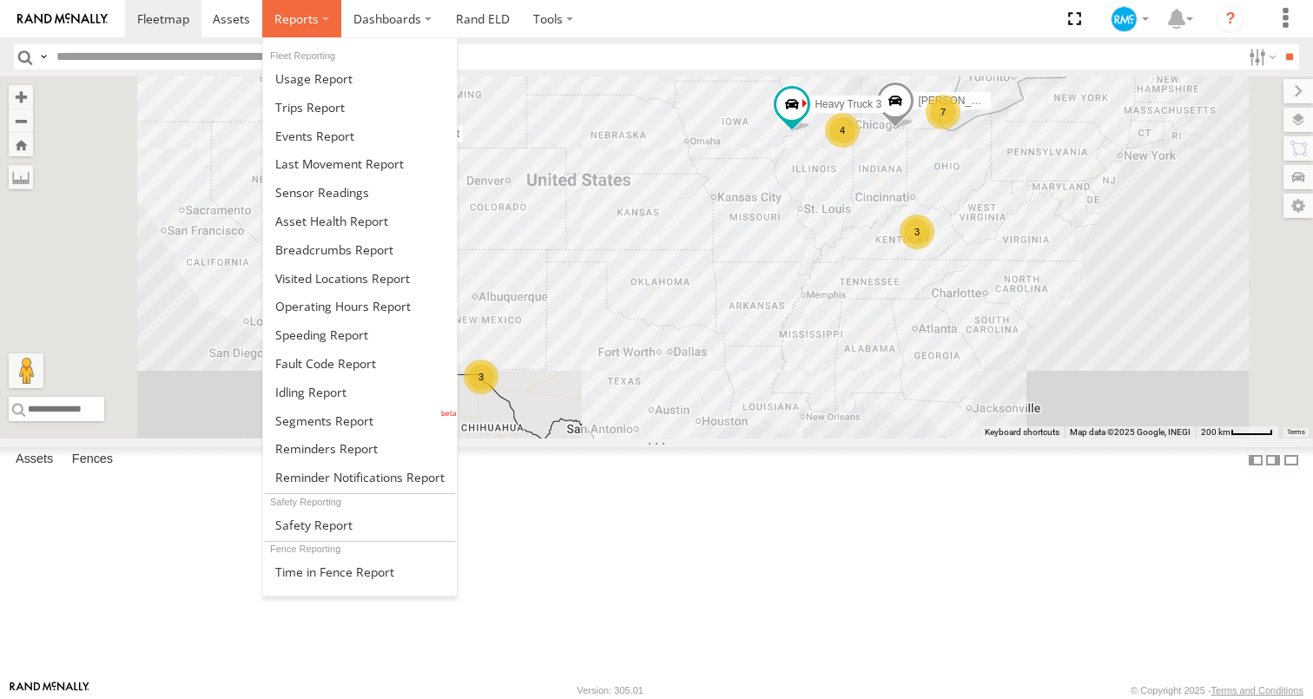
click at [300, 29] on label at bounding box center [301, 18] width 79 height 37
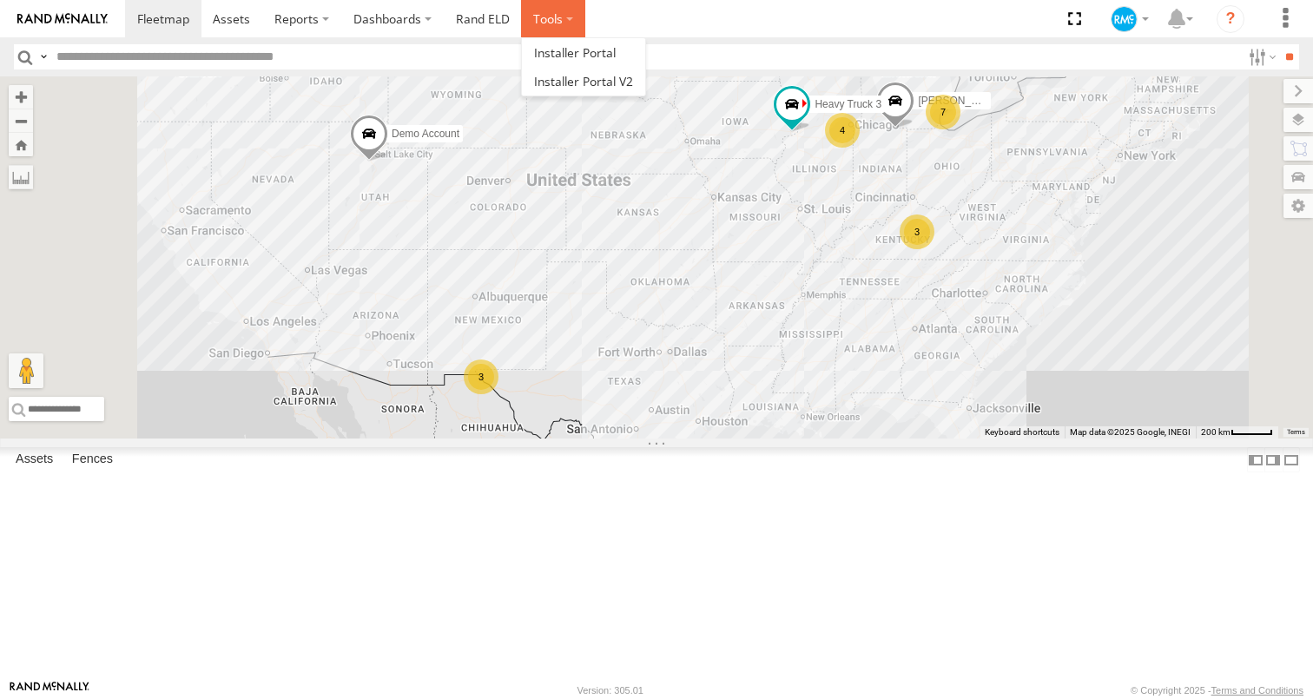
click at [534, 5] on label at bounding box center [553, 18] width 64 height 37
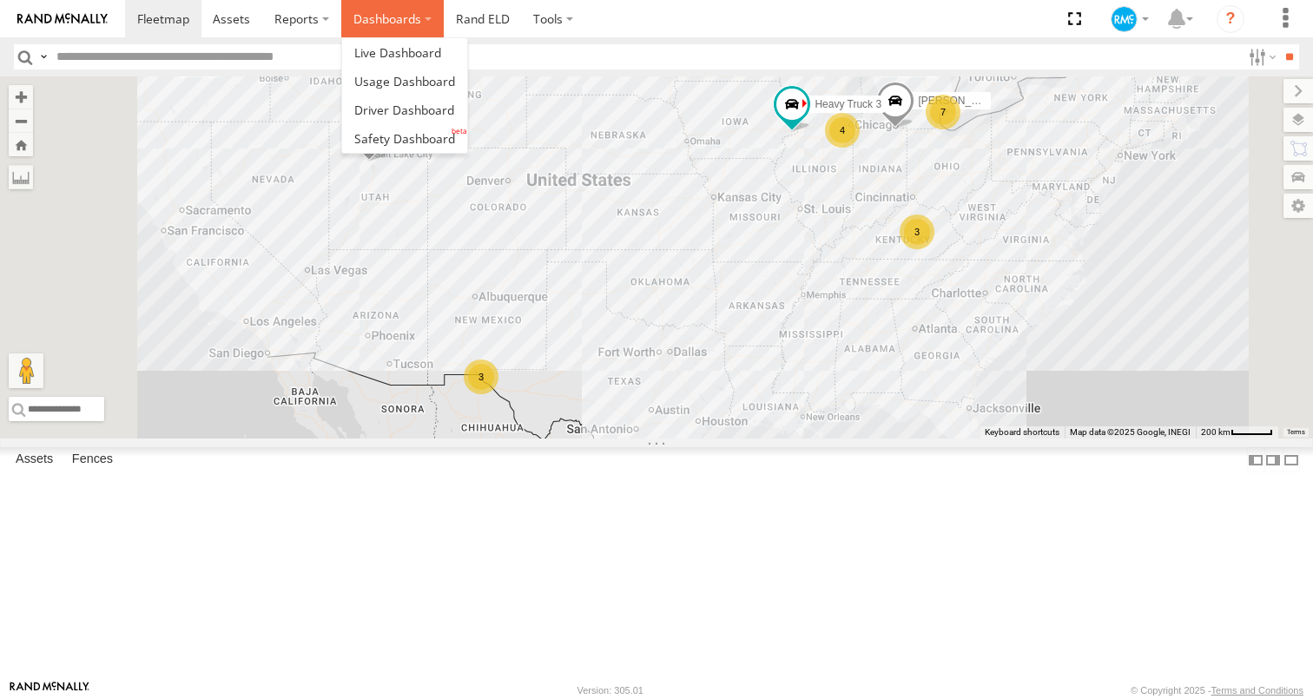
click at [397, 30] on label "Dashboards" at bounding box center [392, 18] width 102 height 37
click at [396, 107] on span at bounding box center [404, 110] width 100 height 16
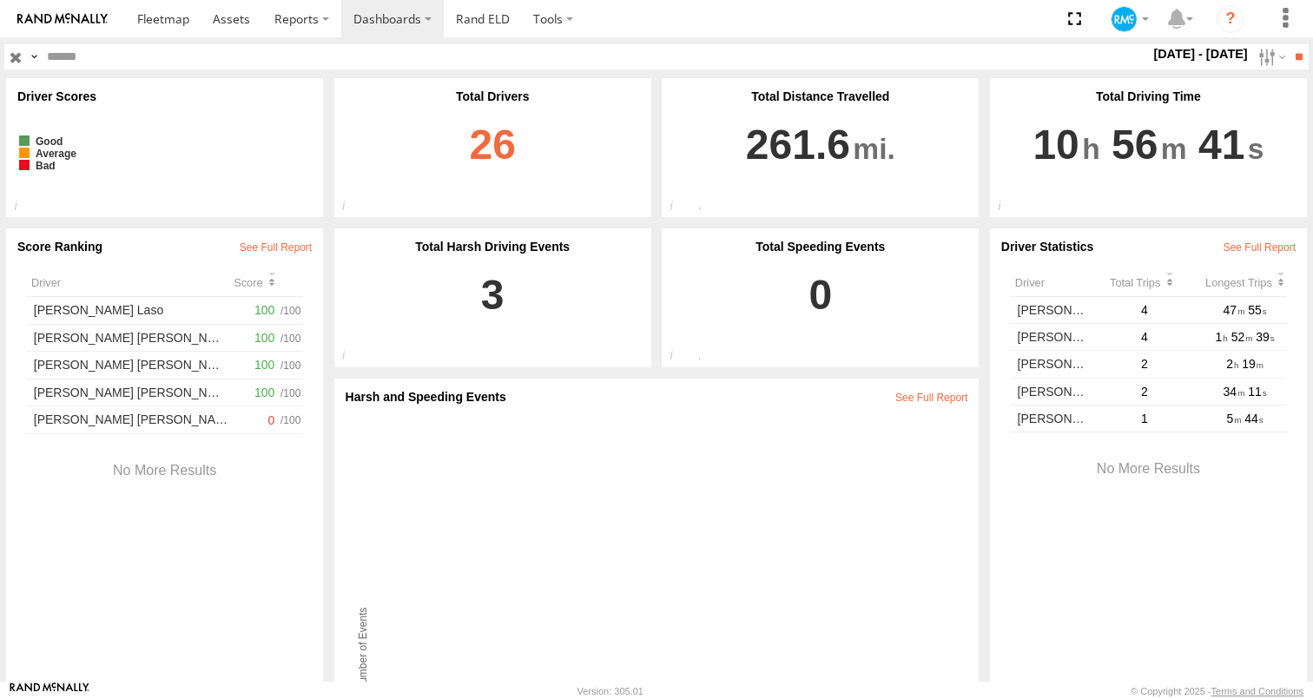
scroll to position [7, 0]
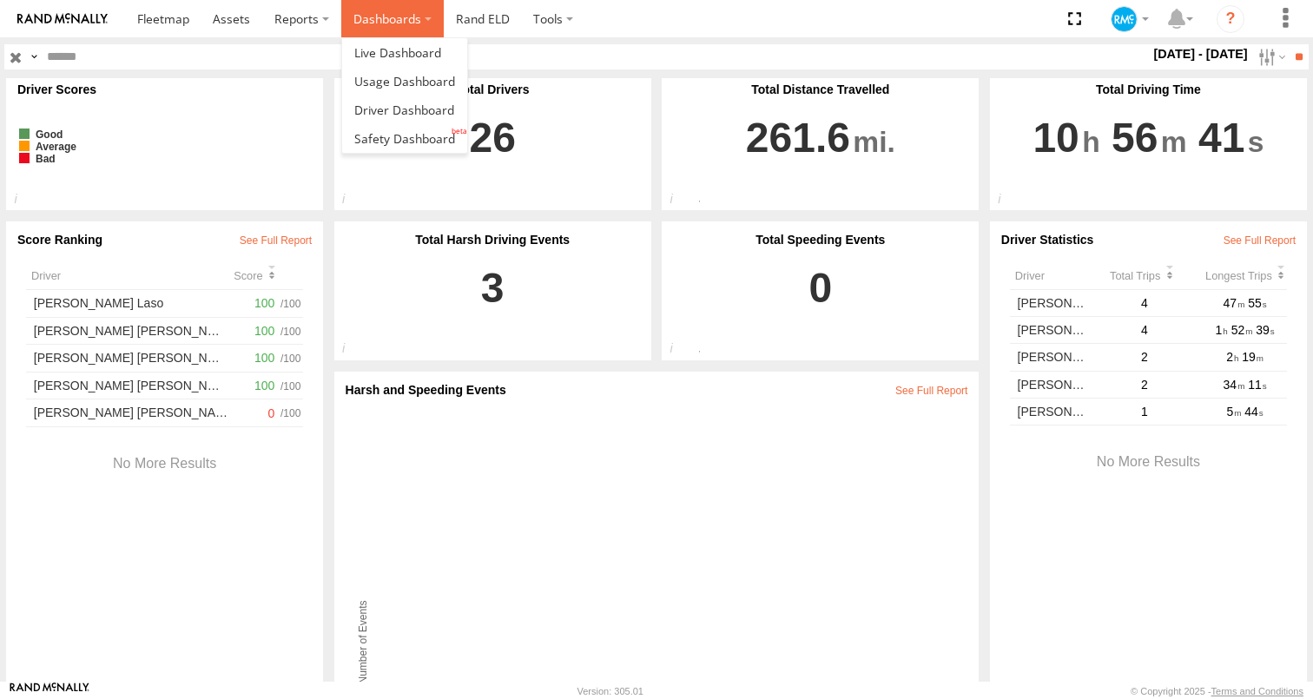
click at [371, 25] on label "Dashboards" at bounding box center [392, 18] width 102 height 37
click at [395, 136] on span at bounding box center [404, 138] width 101 height 16
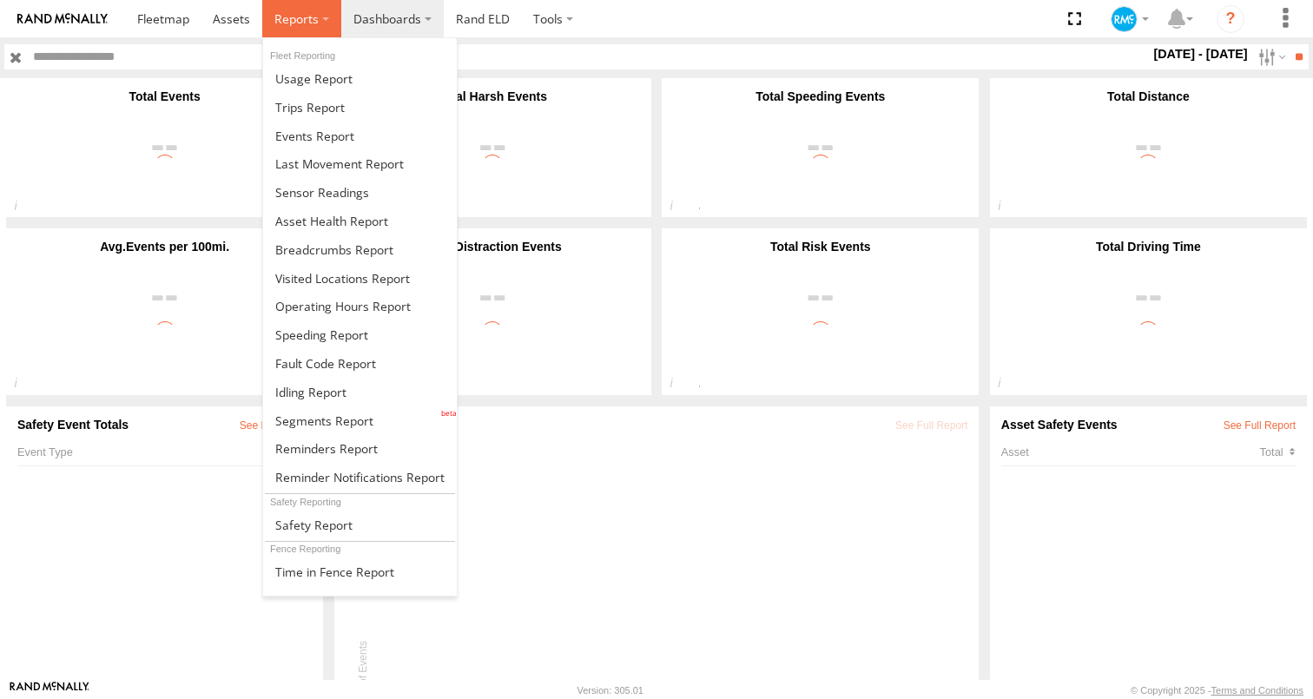
click at [327, 28] on label at bounding box center [301, 18] width 79 height 37
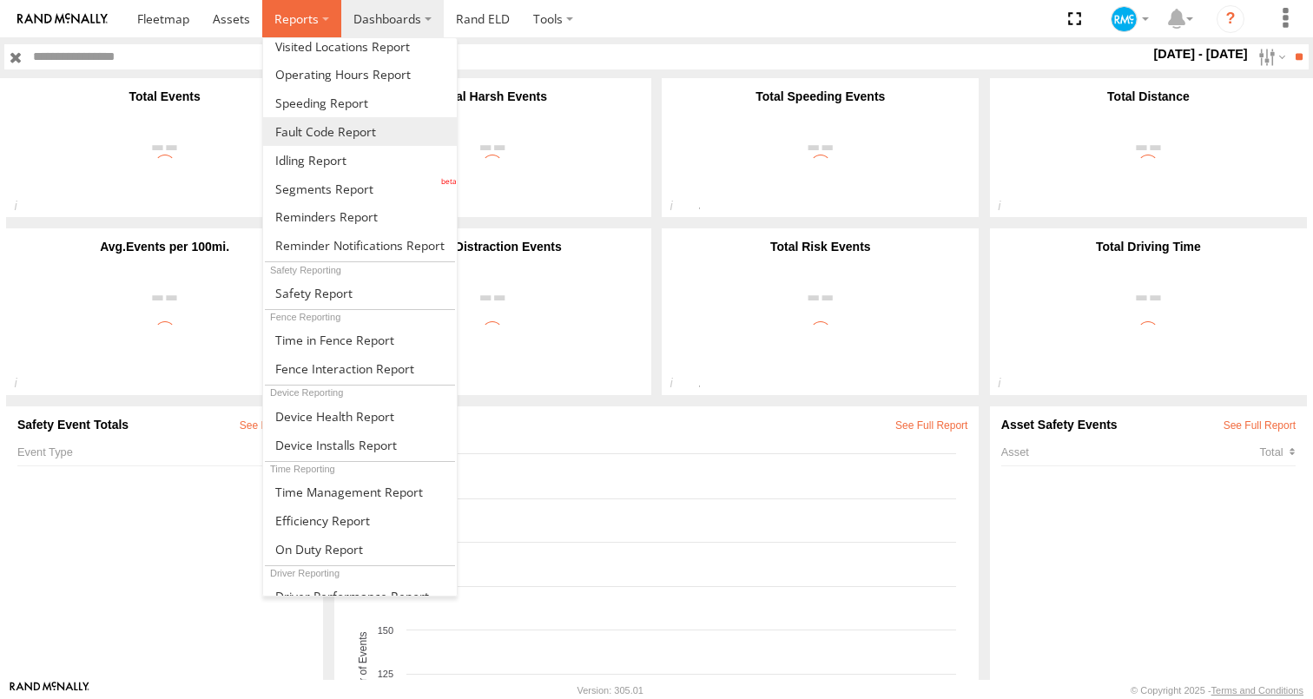
scroll to position [279, 0]
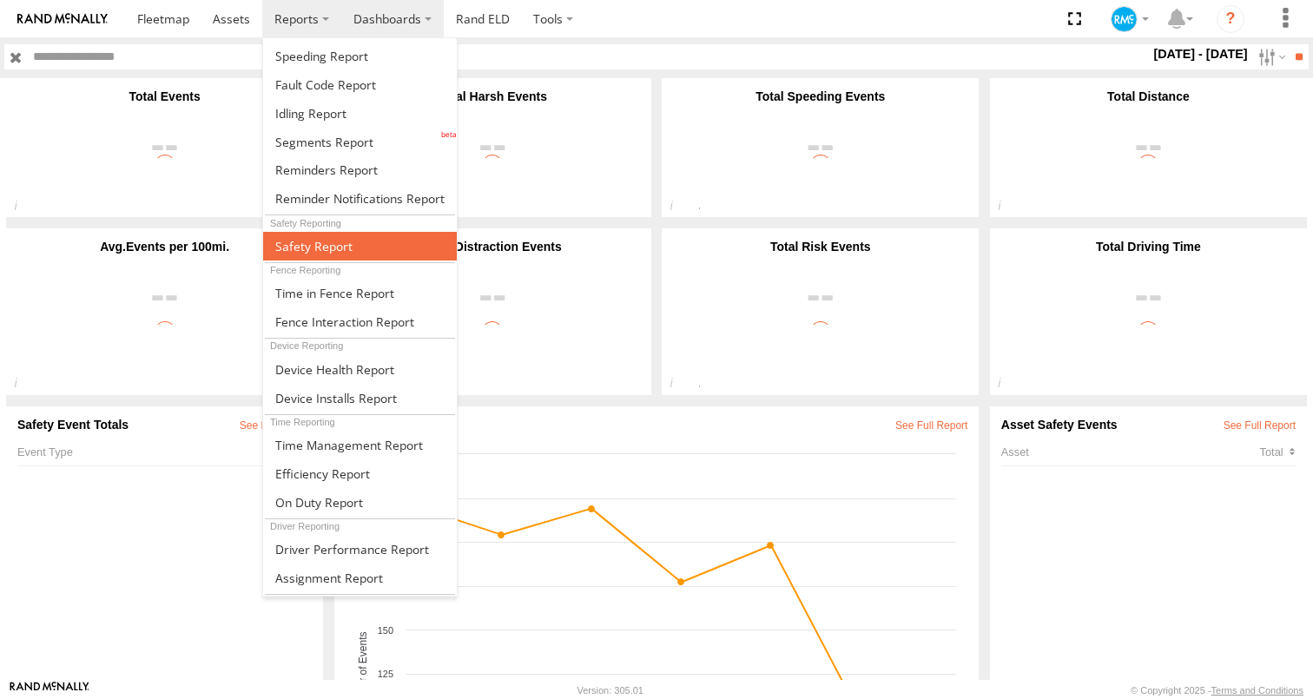
click at [323, 259] on link at bounding box center [360, 246] width 194 height 29
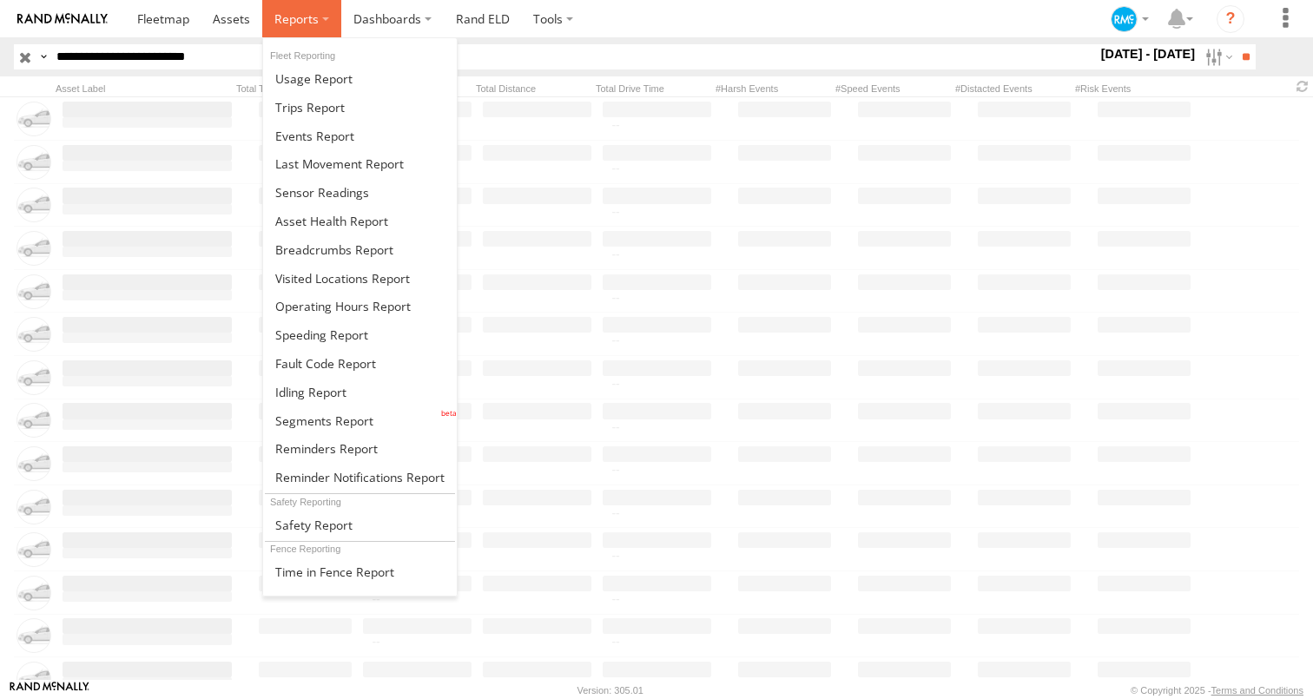
click at [309, 22] on span at bounding box center [296, 18] width 44 height 16
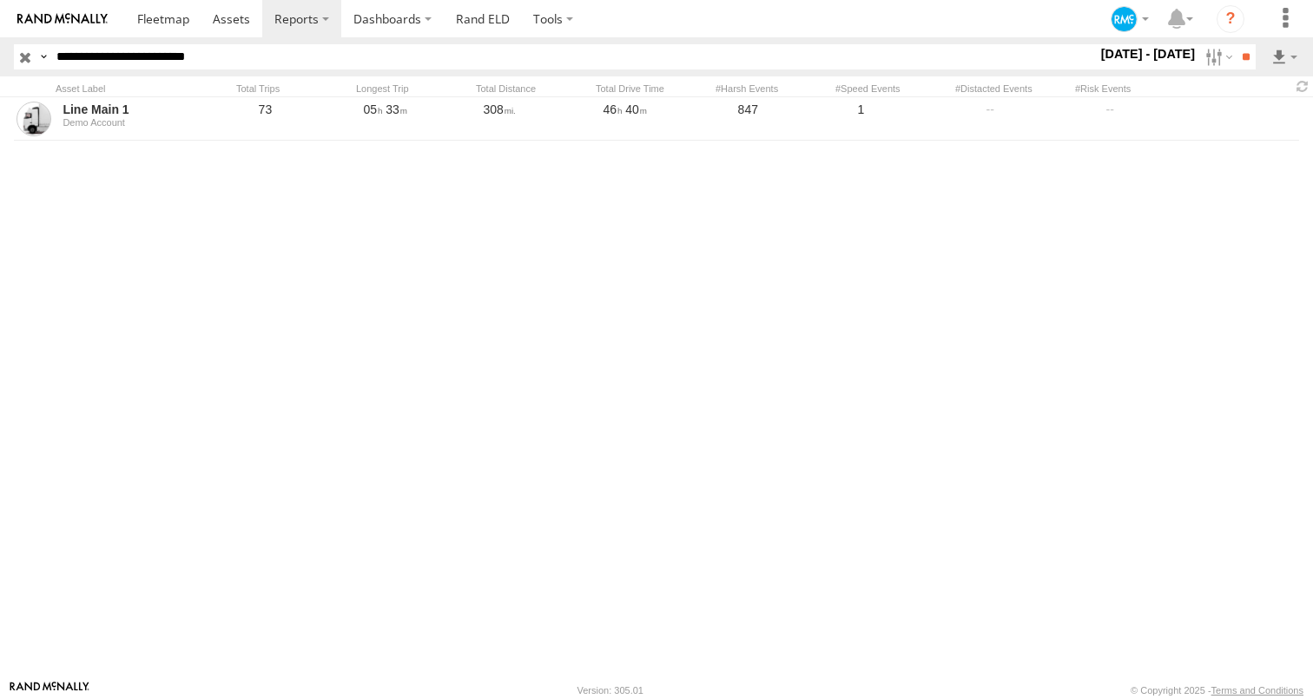
click at [118, 338] on div "Line Main 1 Demo Account 73 05 33 308 46 40 847 1" at bounding box center [656, 388] width 1313 height 583
click at [25, 57] on input "button" at bounding box center [25, 56] width 23 height 25
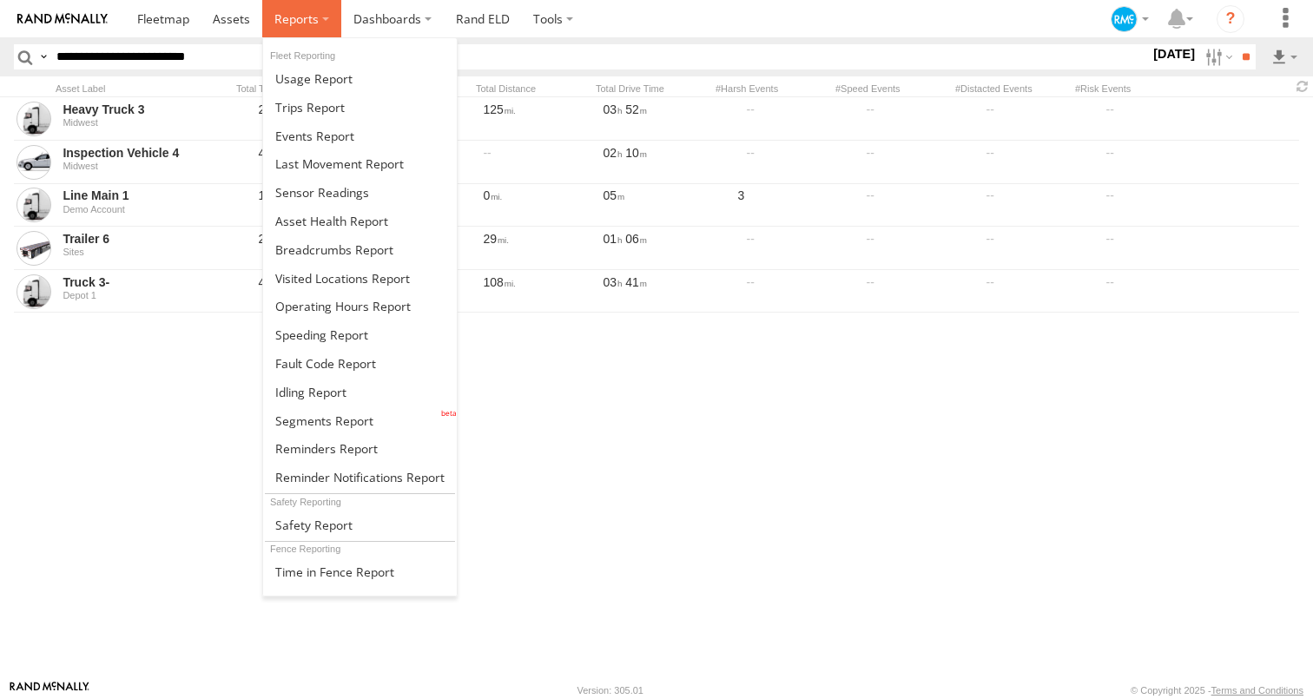
click at [309, 14] on span at bounding box center [296, 18] width 44 height 16
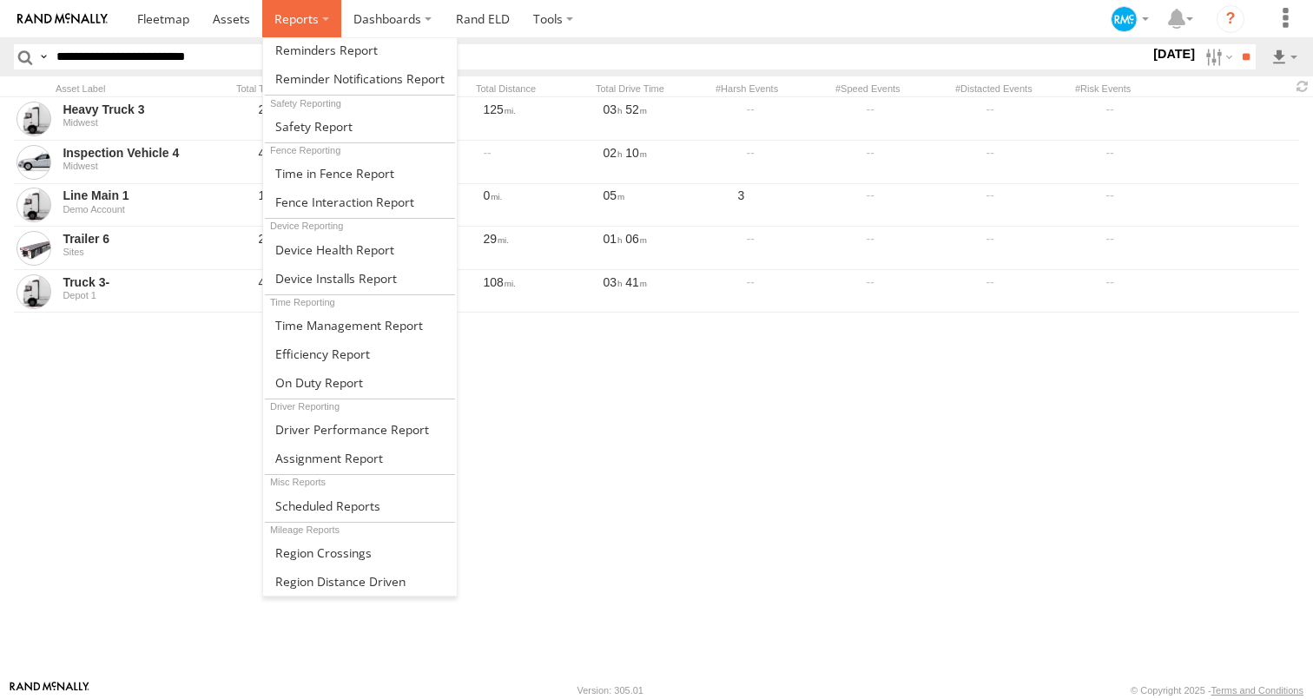
scroll to position [408, 0]
click at [372, 417] on link at bounding box center [360, 429] width 194 height 29
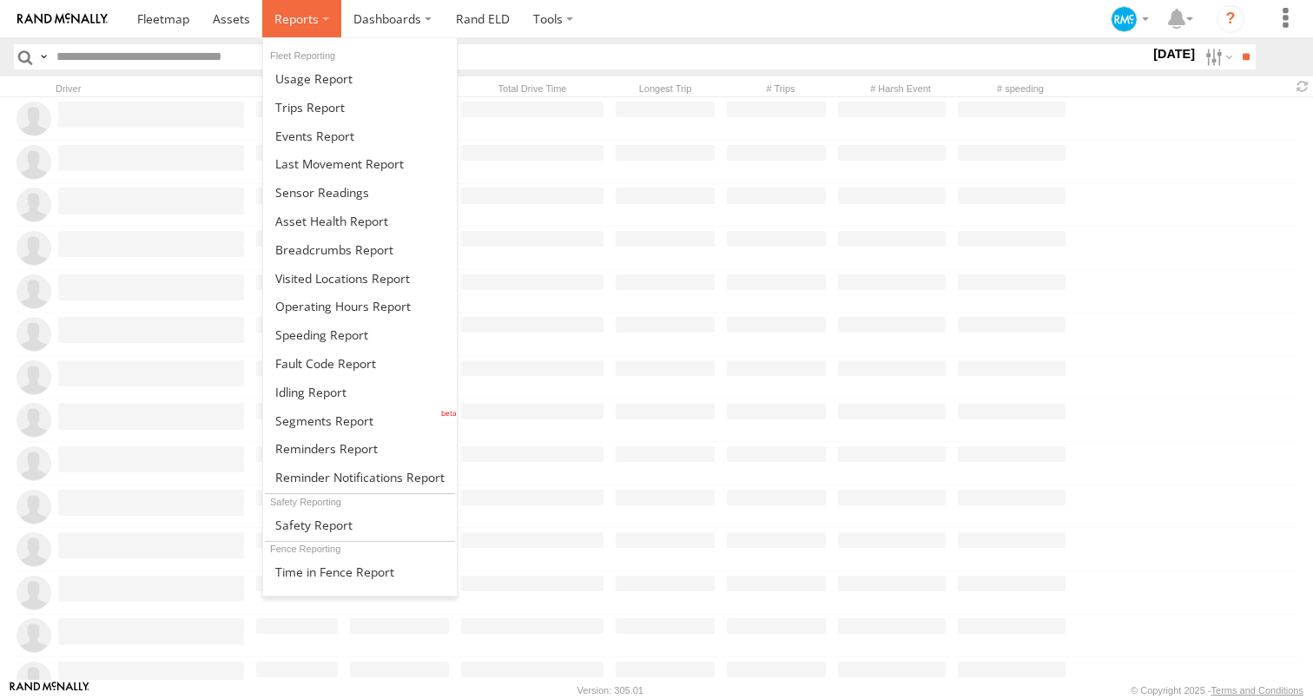
click at [299, 20] on span at bounding box center [296, 18] width 44 height 16
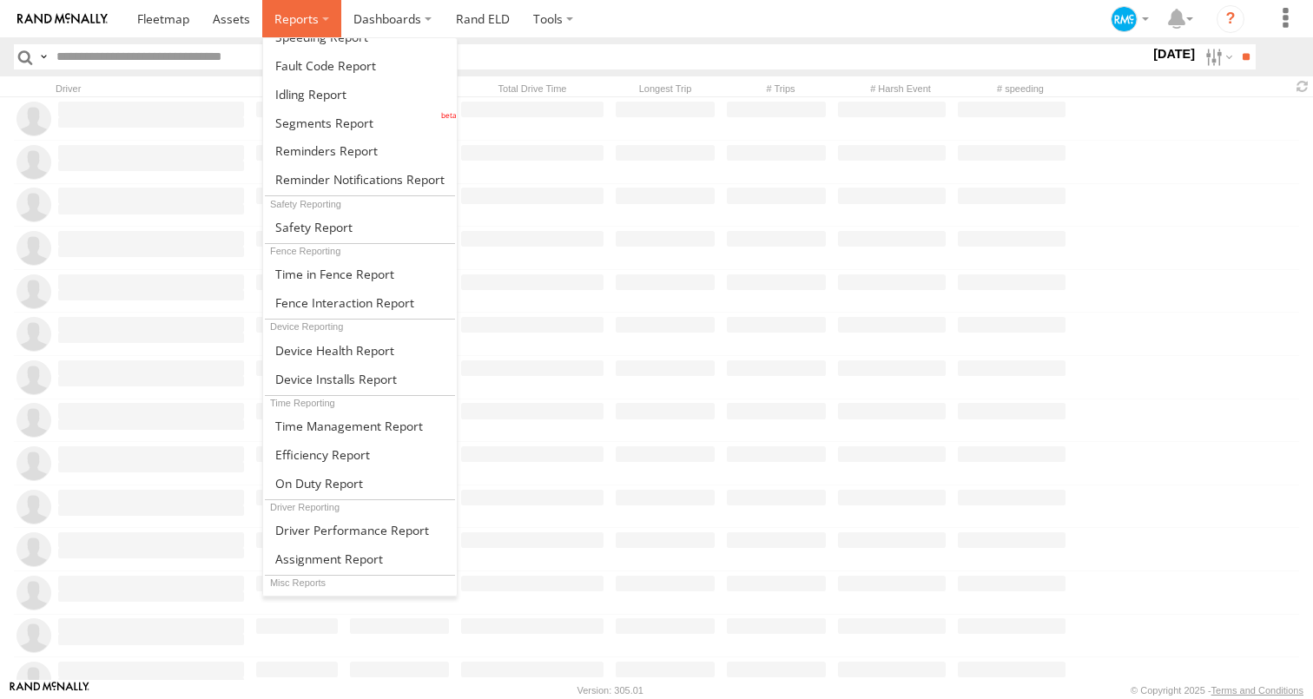
scroll to position [313, 0]
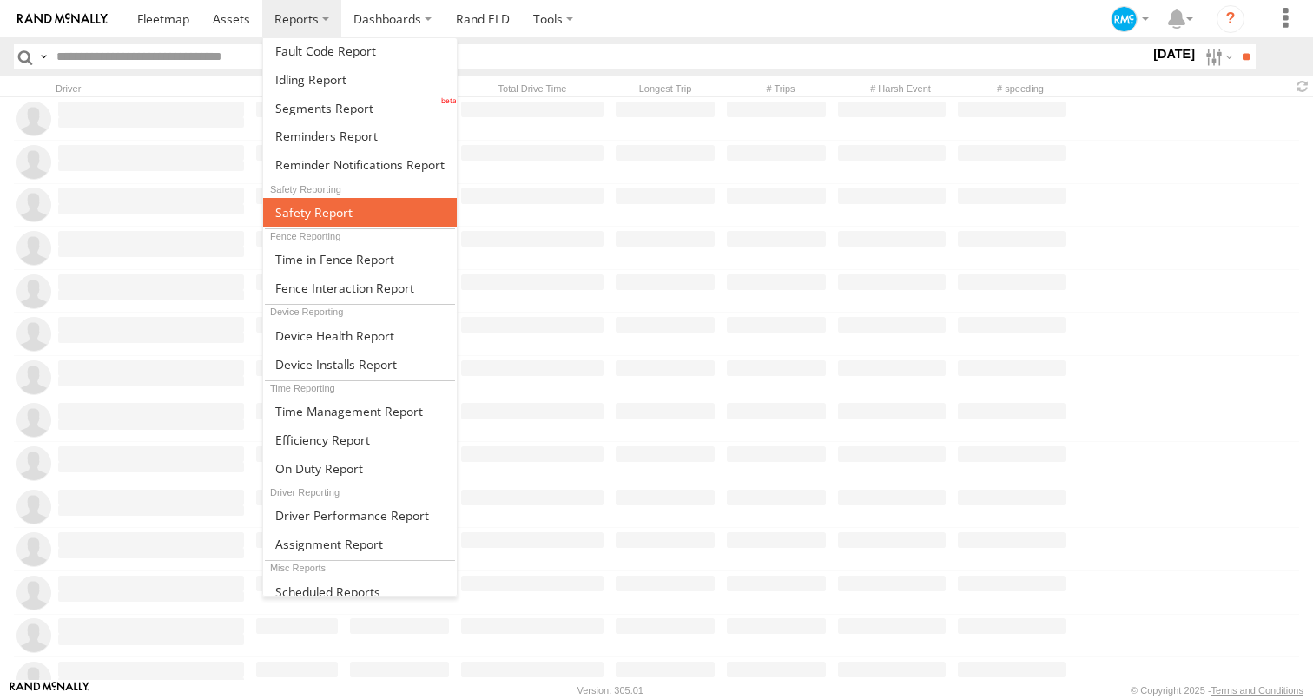
click at [345, 202] on link at bounding box center [360, 212] width 194 height 29
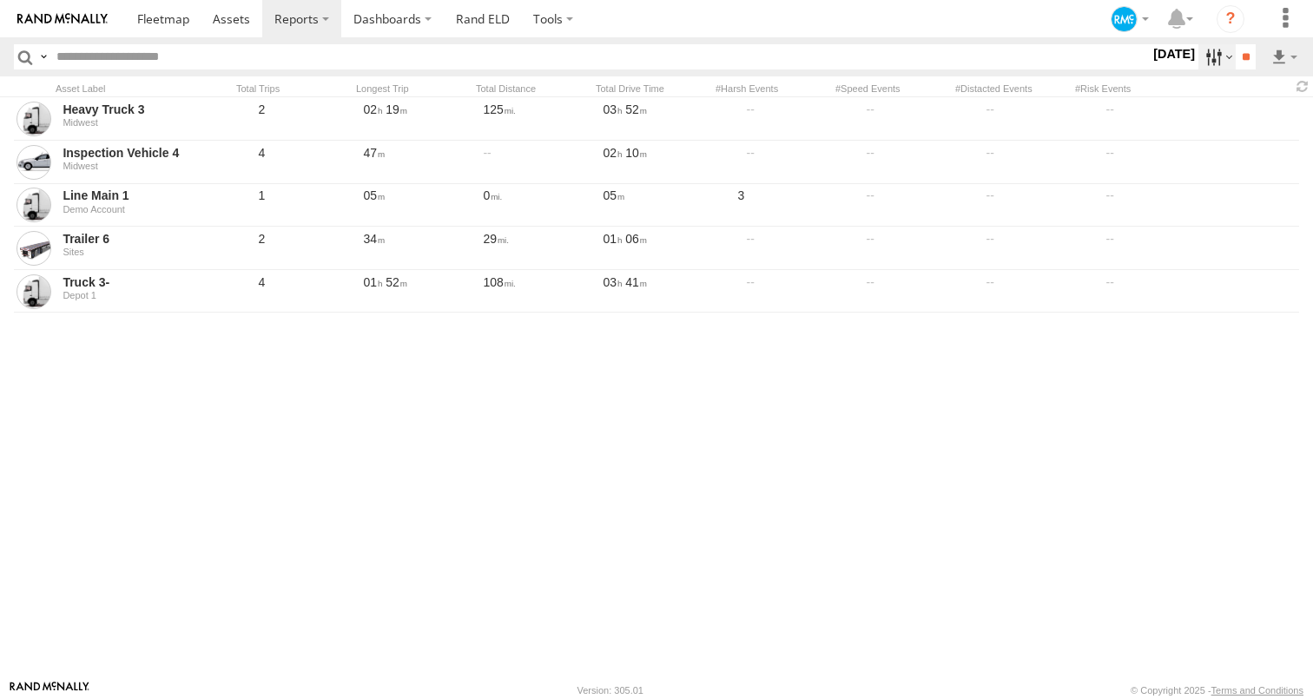
click at [1206, 61] on label at bounding box center [1216, 56] width 37 height 25
click at [0, 0] on span "Last 7 Days" at bounding box center [0, 0] width 0 height 0
click at [1199, 63] on label "[DATE] - [DATE]" at bounding box center [1149, 53] width 102 height 19
click at [1241, 59] on input "**" at bounding box center [1246, 56] width 20 height 25
